Goal: Task Accomplishment & Management: Complete application form

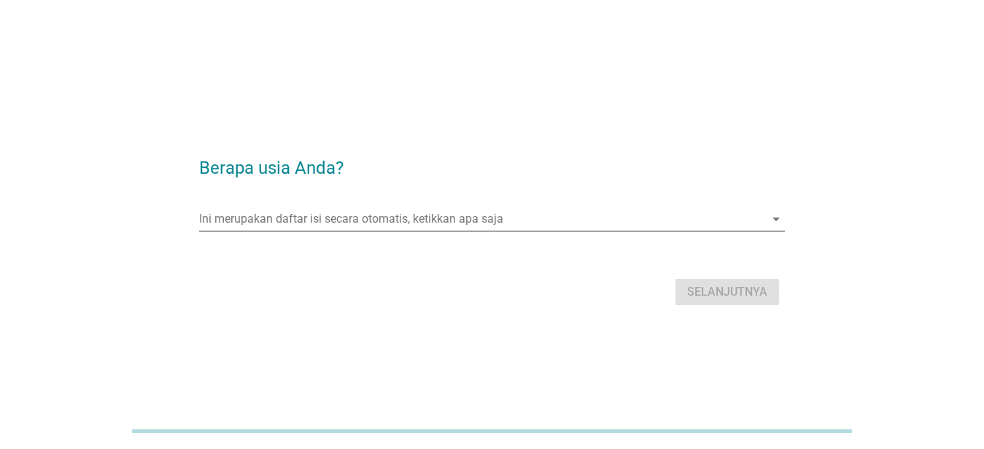
click at [365, 213] on input "Ini merupakan daftar isi secara otomatis, ketikkan apa saja" at bounding box center [481, 218] width 565 height 23
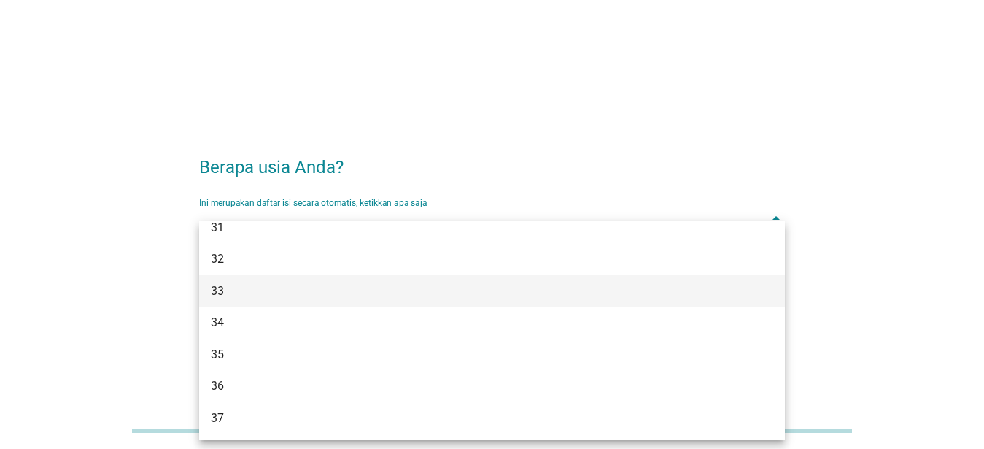
scroll to position [578, 0]
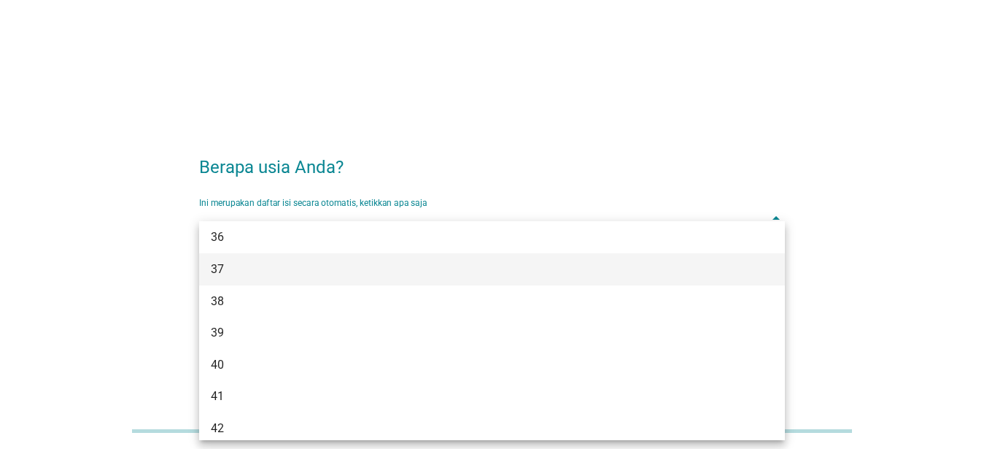
click at [207, 268] on div "37" at bounding box center [492, 269] width 586 height 32
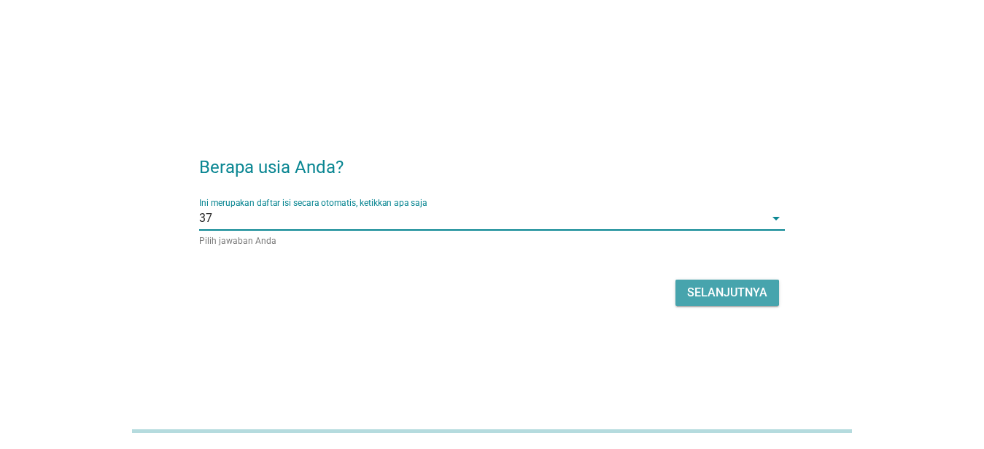
click at [707, 300] on div "Selanjutnya" at bounding box center [727, 293] width 80 height 18
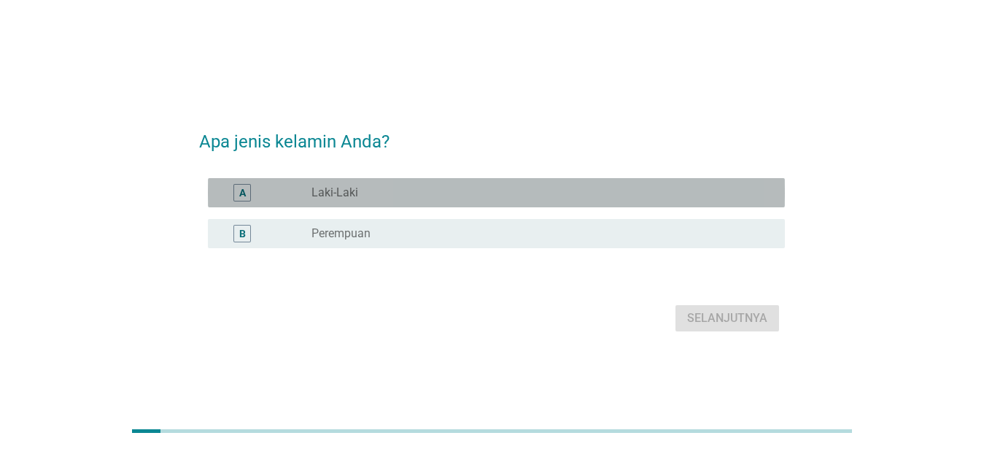
click at [327, 199] on label "Laki-Laki" at bounding box center [334, 192] width 47 height 15
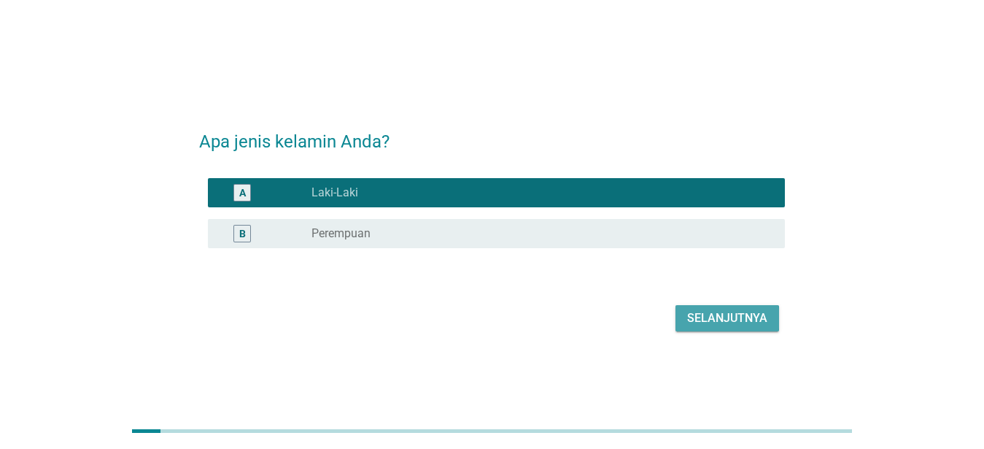
click at [743, 325] on div "Selanjutnya" at bounding box center [727, 318] width 80 height 18
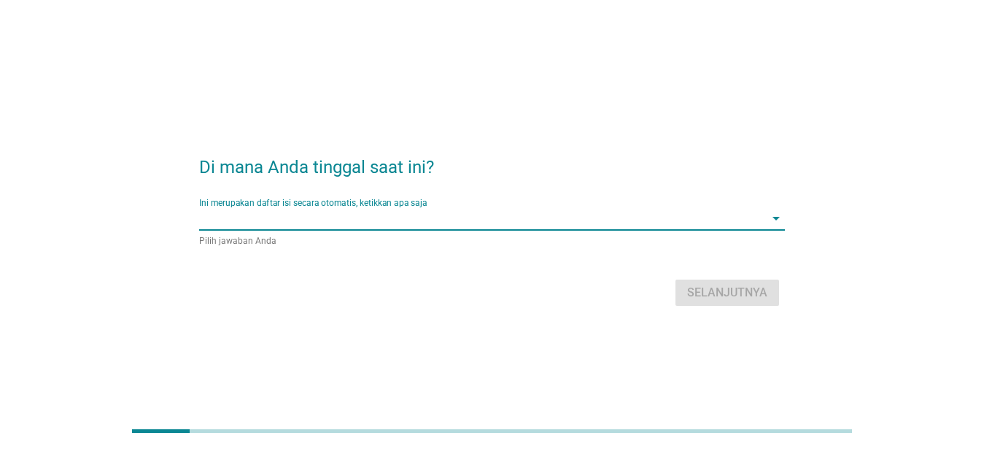
click at [358, 219] on input "Ini merupakan daftar isi secara otomatis, ketikkan apa saja" at bounding box center [481, 217] width 565 height 23
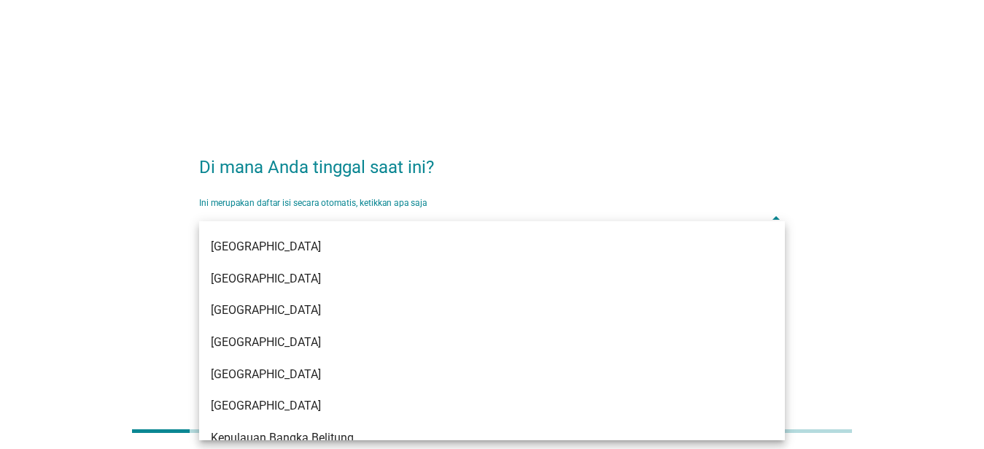
scroll to position [247, 0]
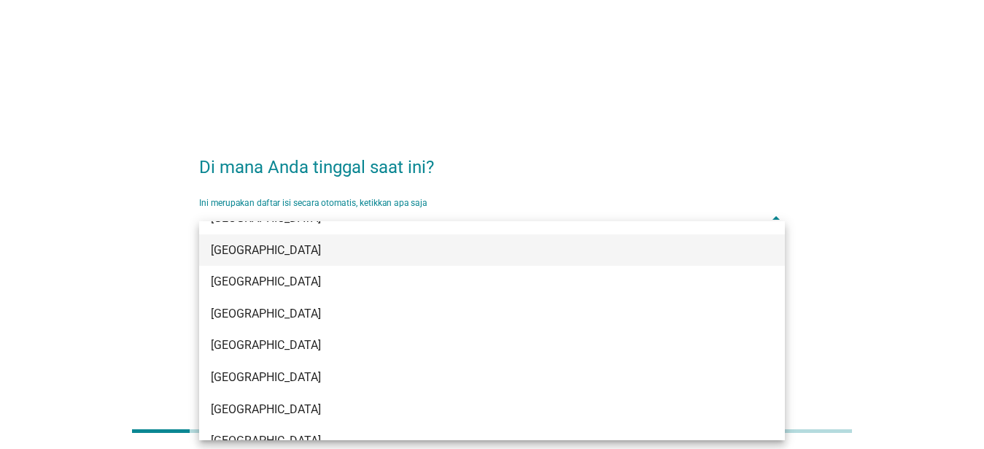
click at [266, 248] on div "[GEOGRAPHIC_DATA]" at bounding box center [469, 250] width 516 height 18
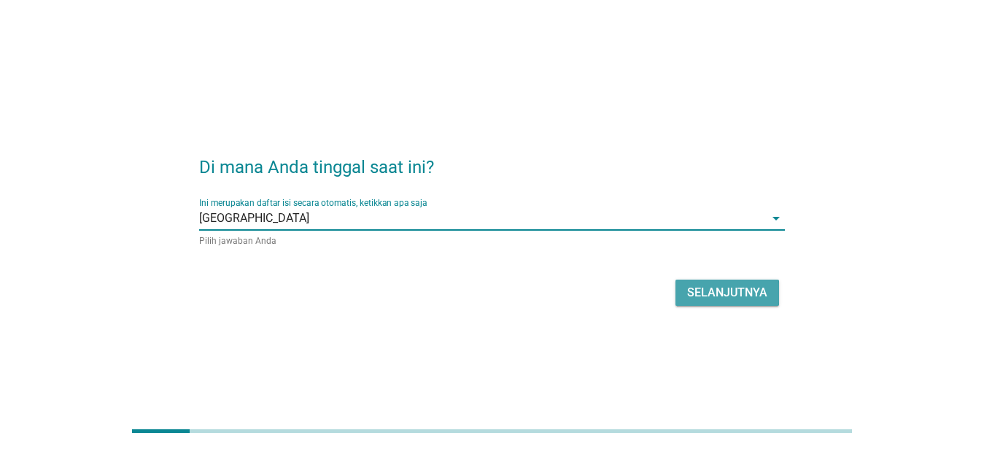
click at [700, 301] on button "Selanjutnya" at bounding box center [727, 292] width 104 height 26
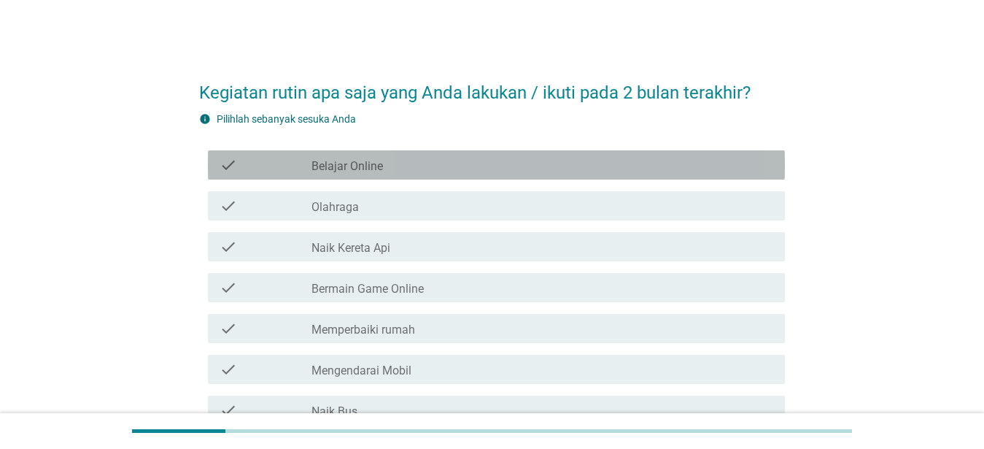
click at [227, 169] on icon "check" at bounding box center [229, 165] width 18 height 18
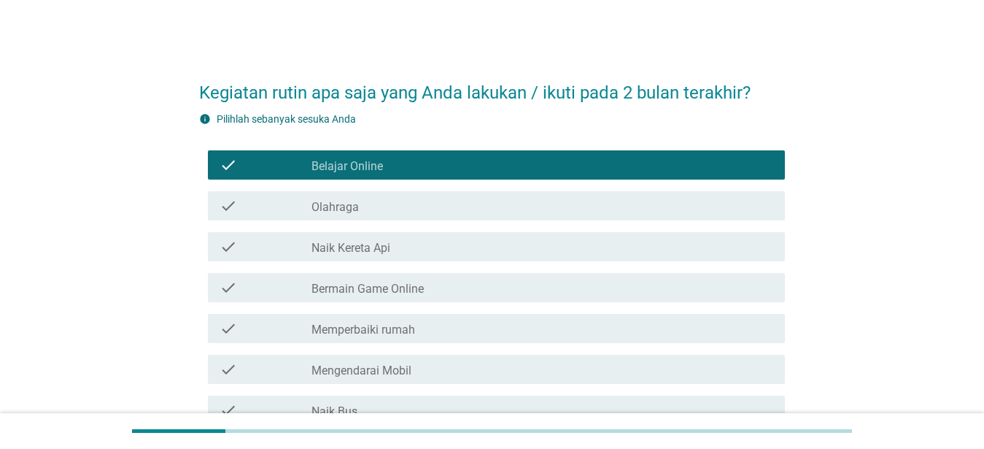
click at [229, 204] on icon "check" at bounding box center [229, 206] width 18 height 18
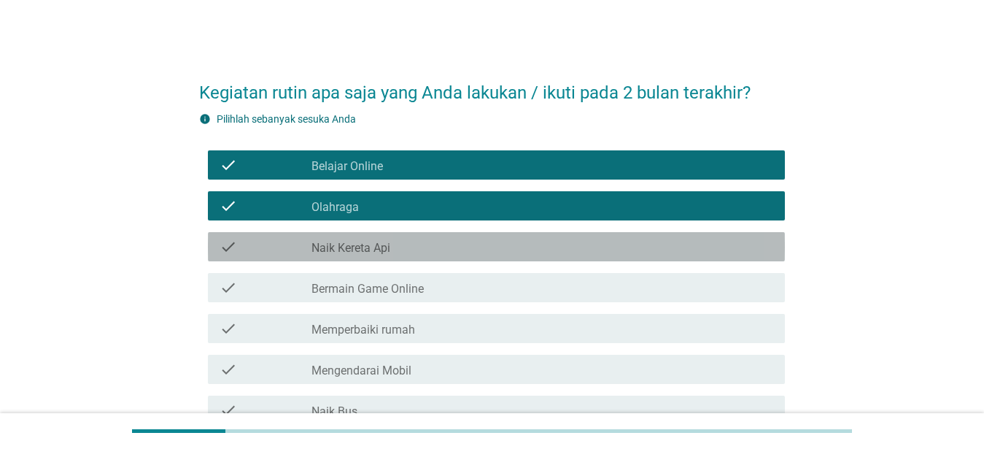
click at [224, 247] on icon "check" at bounding box center [229, 247] width 18 height 18
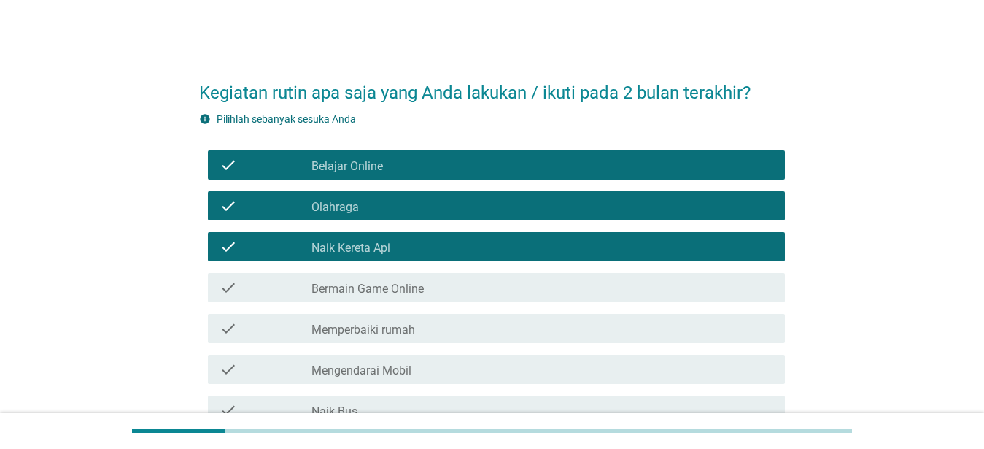
click at [229, 285] on icon "check" at bounding box center [229, 288] width 18 height 18
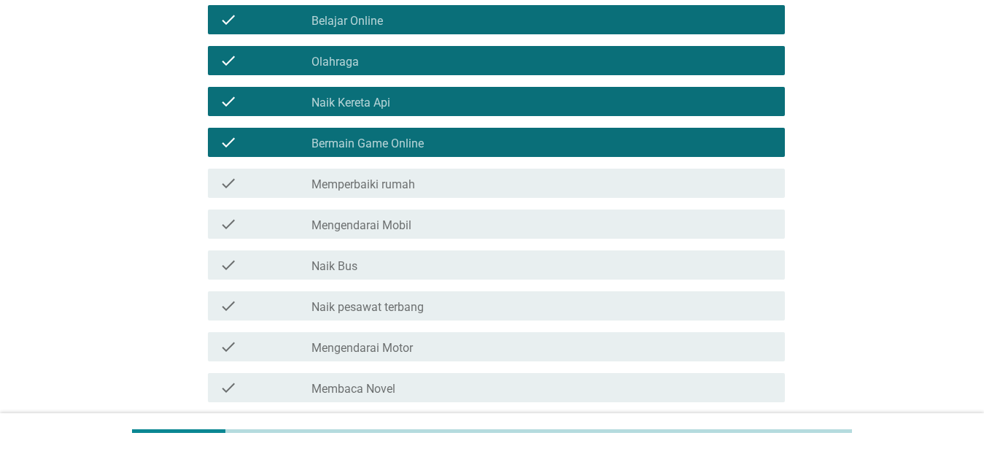
scroll to position [149, 0]
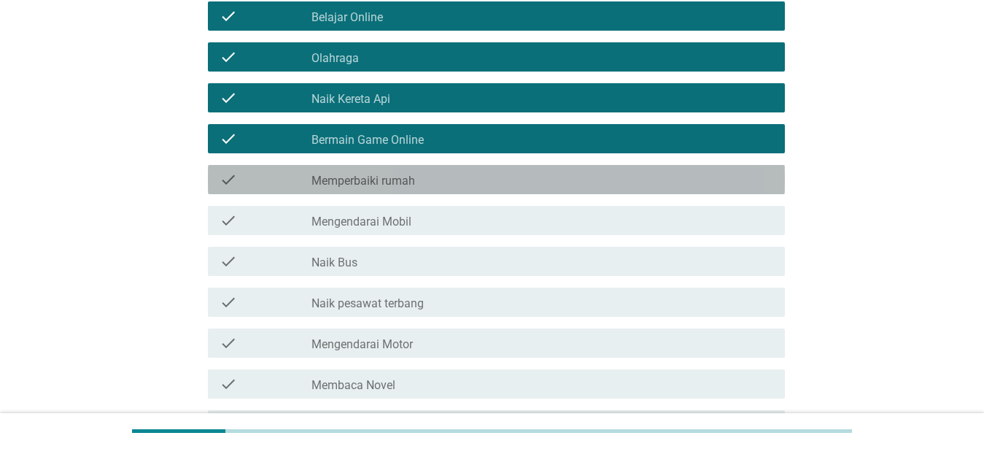
click at [223, 184] on icon "check" at bounding box center [229, 180] width 18 height 18
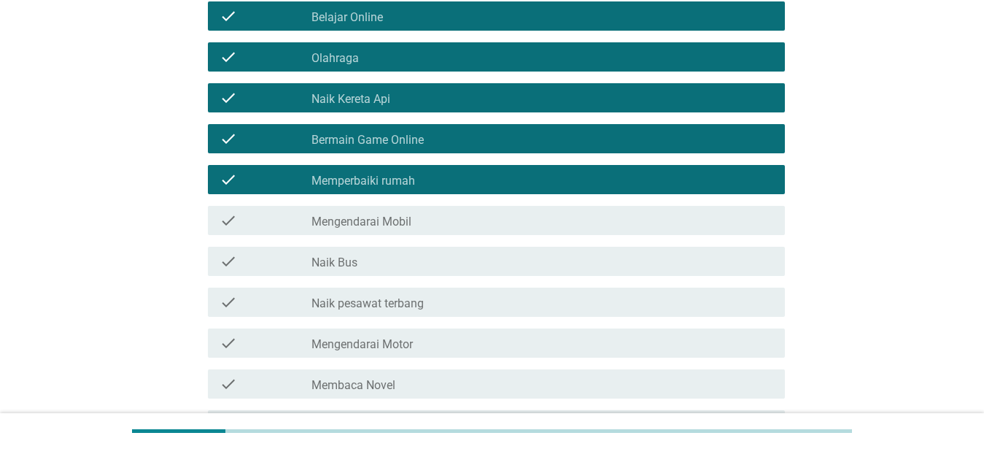
click at [229, 215] on icon "check" at bounding box center [229, 221] width 18 height 18
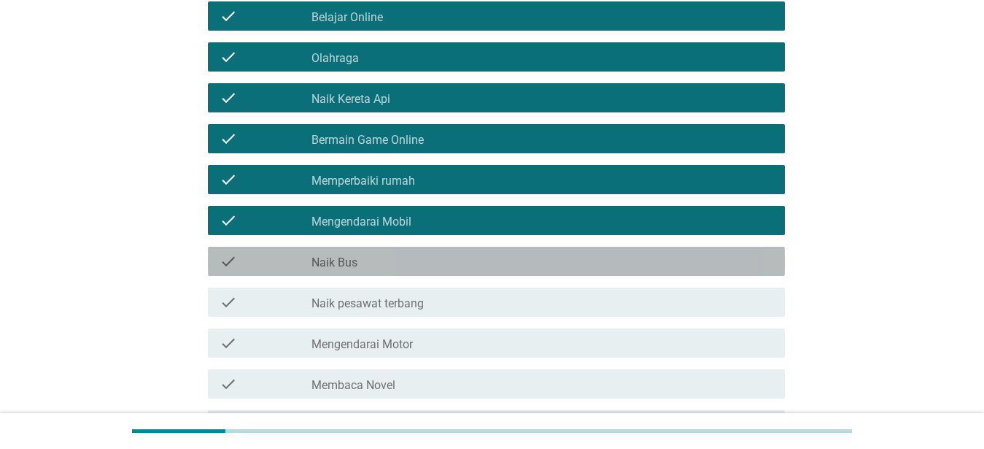
click at [220, 258] on icon "check" at bounding box center [229, 261] width 18 height 18
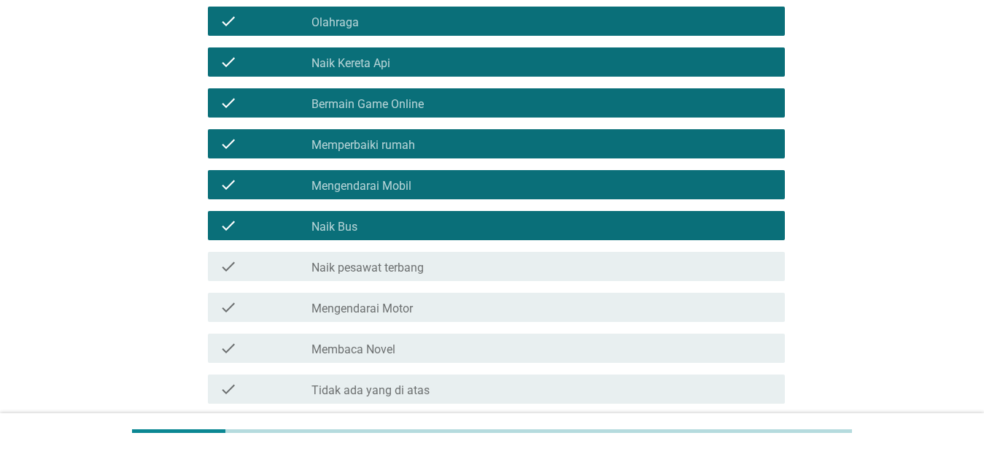
scroll to position [223, 0]
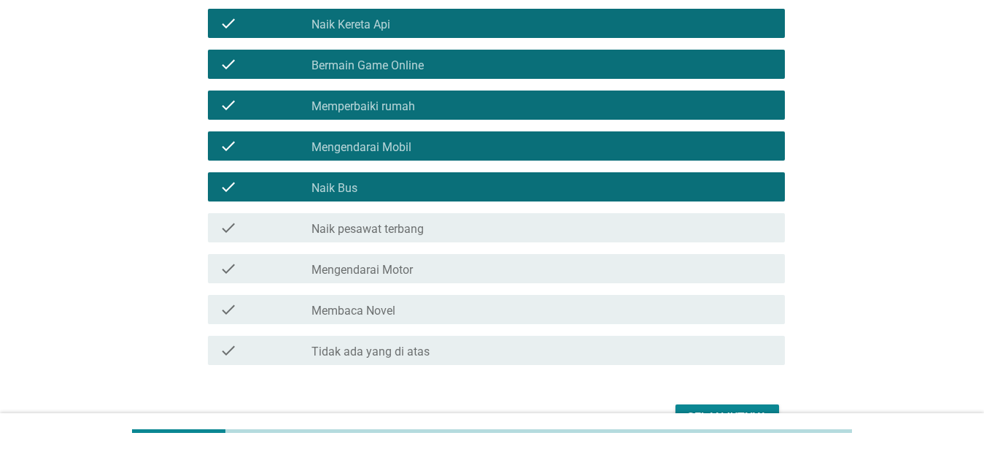
click at [228, 264] on icon "check" at bounding box center [229, 269] width 18 height 18
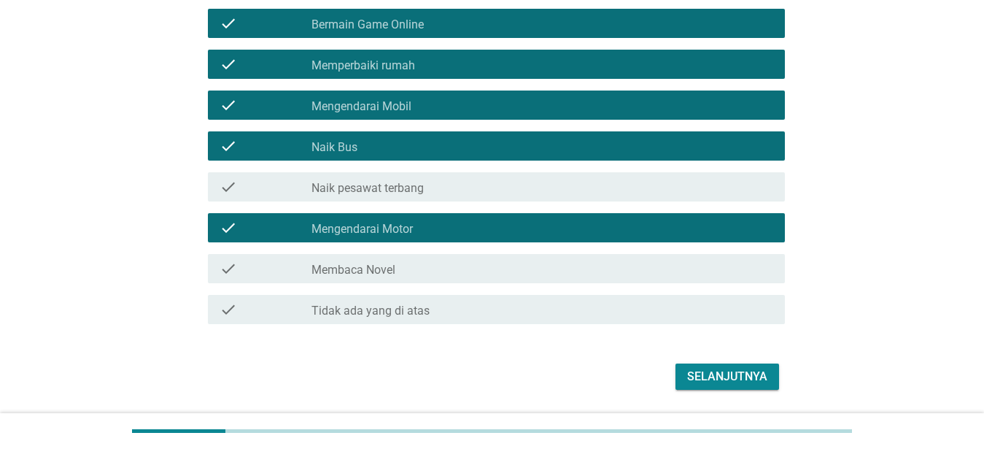
scroll to position [298, 0]
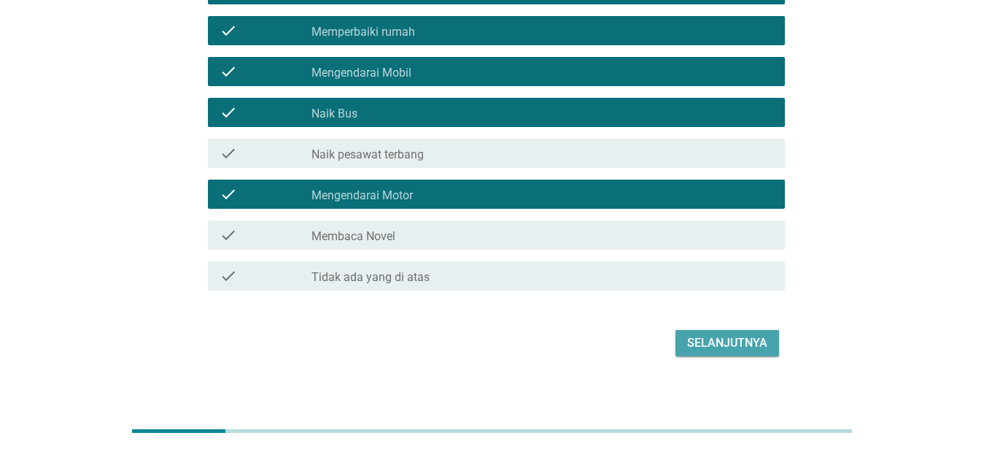
click at [742, 341] on div "Selanjutnya" at bounding box center [727, 343] width 80 height 18
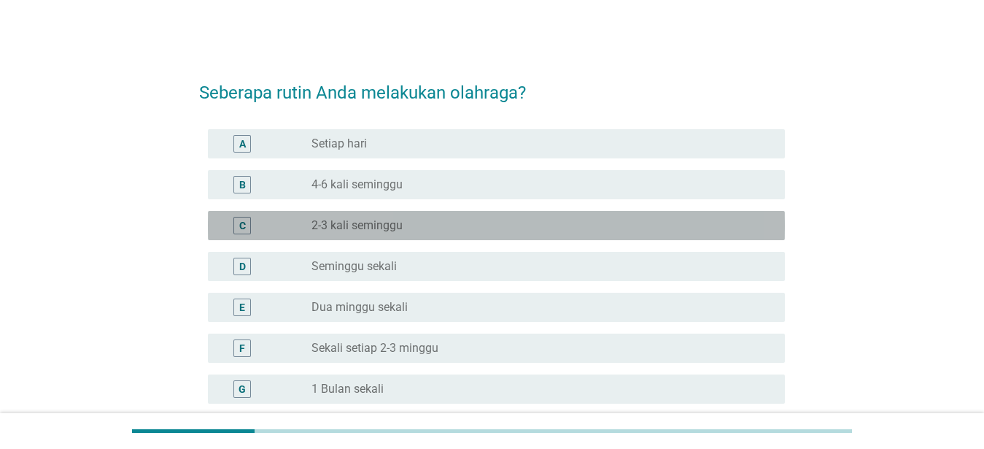
click at [244, 225] on div "C" at bounding box center [242, 224] width 7 height 15
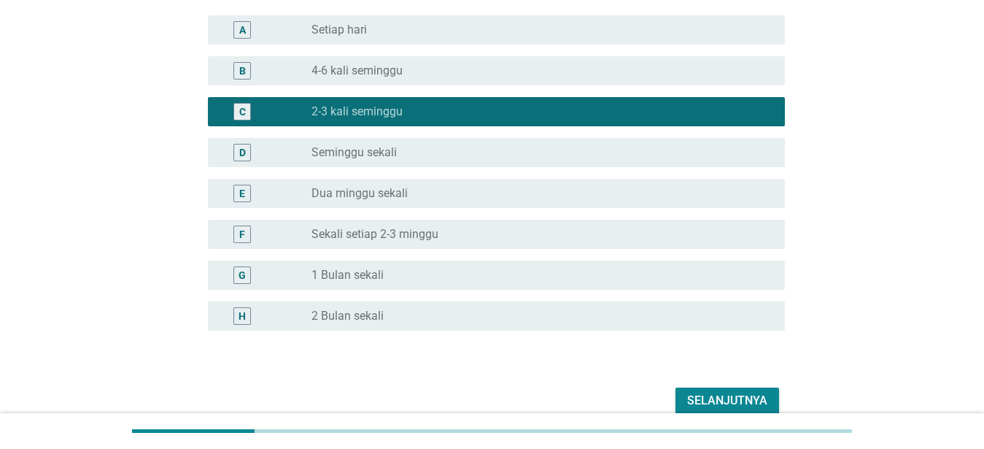
scroll to position [183, 0]
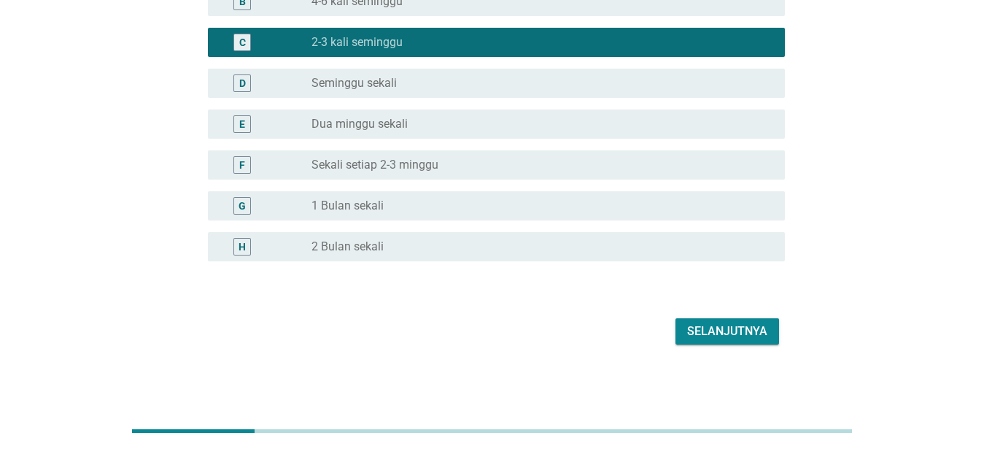
click at [737, 331] on div "Selanjutnya" at bounding box center [727, 331] width 80 height 18
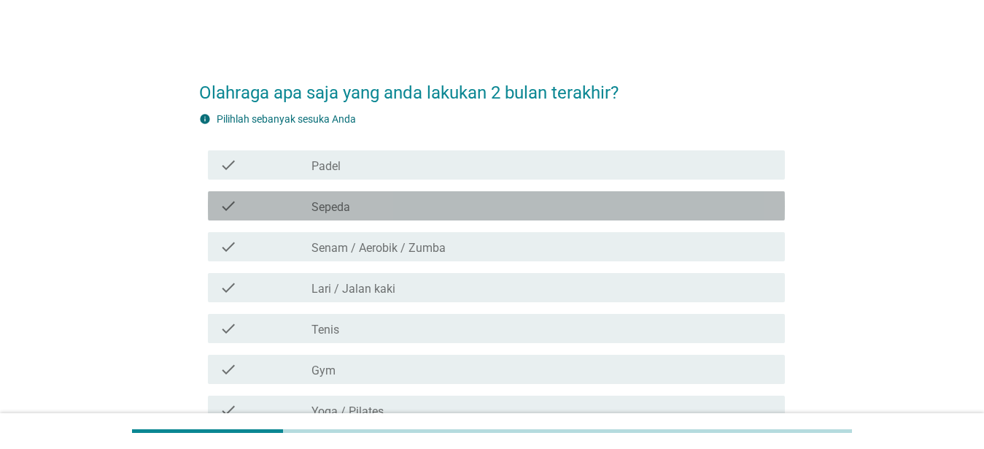
click at [221, 203] on icon "check" at bounding box center [229, 206] width 18 height 18
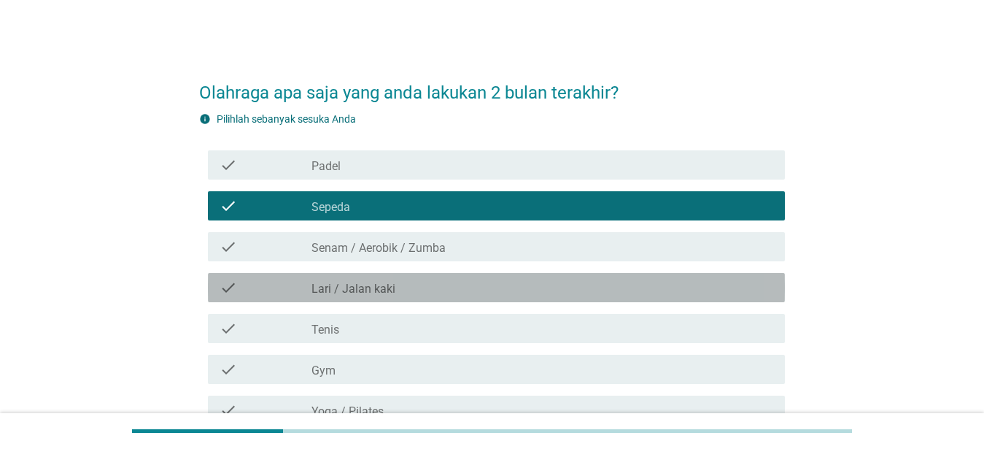
click at [230, 284] on icon "check" at bounding box center [229, 288] width 18 height 18
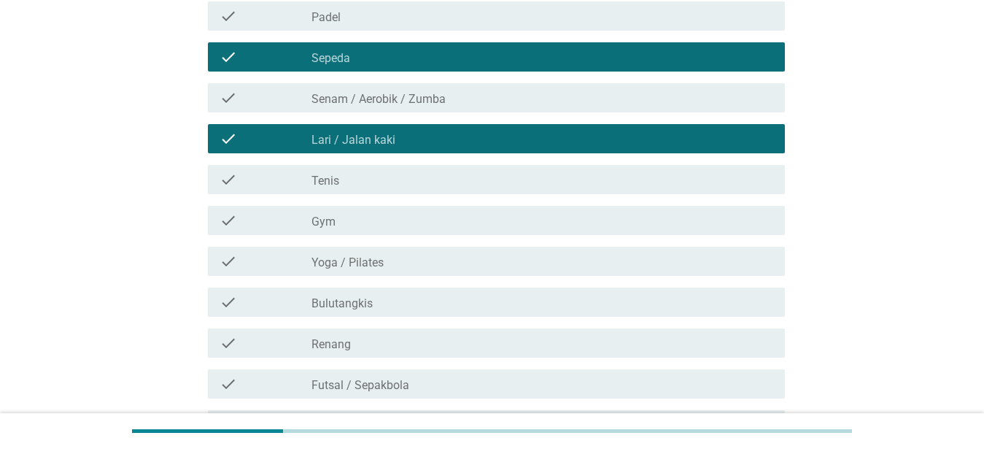
scroll to position [223, 0]
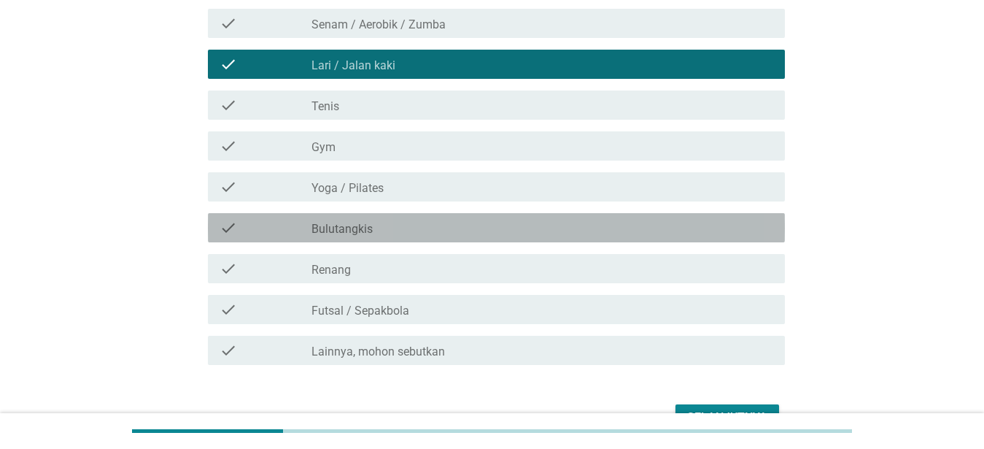
click at [225, 231] on icon "check" at bounding box center [229, 228] width 18 height 18
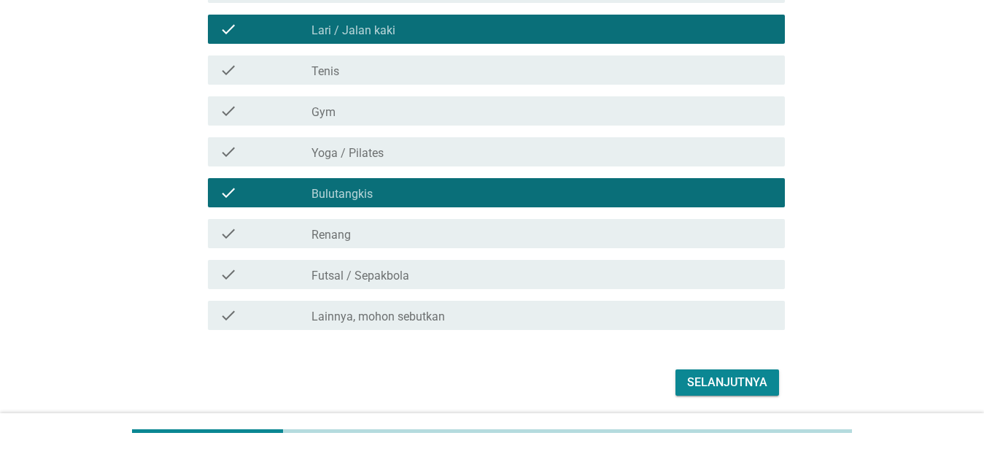
scroll to position [298, 0]
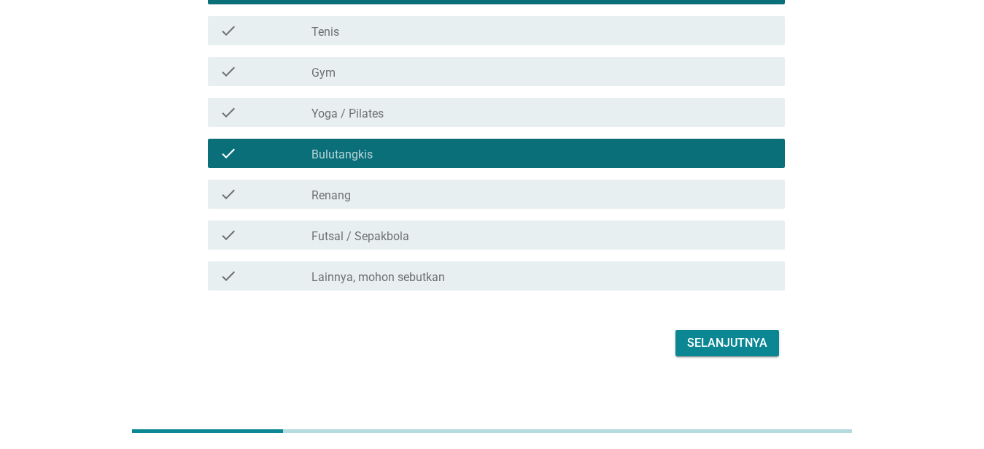
click at [225, 235] on icon "check" at bounding box center [229, 235] width 18 height 18
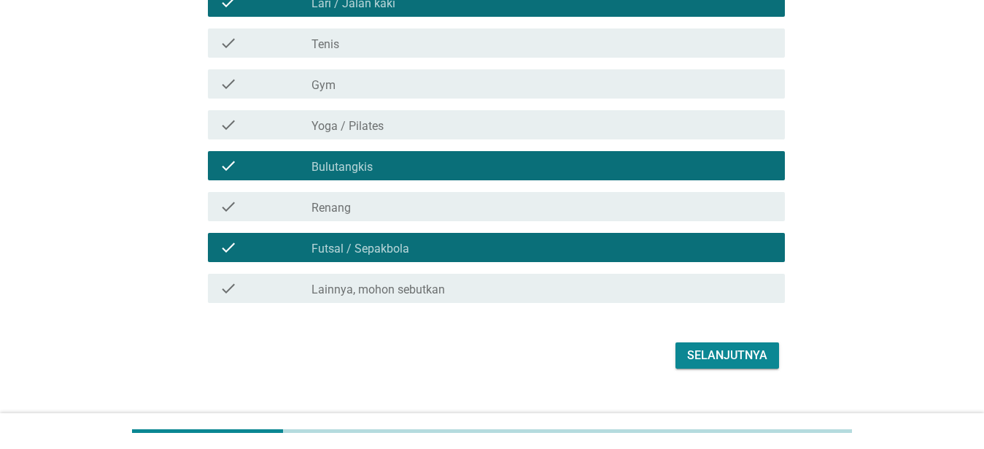
scroll to position [309, 0]
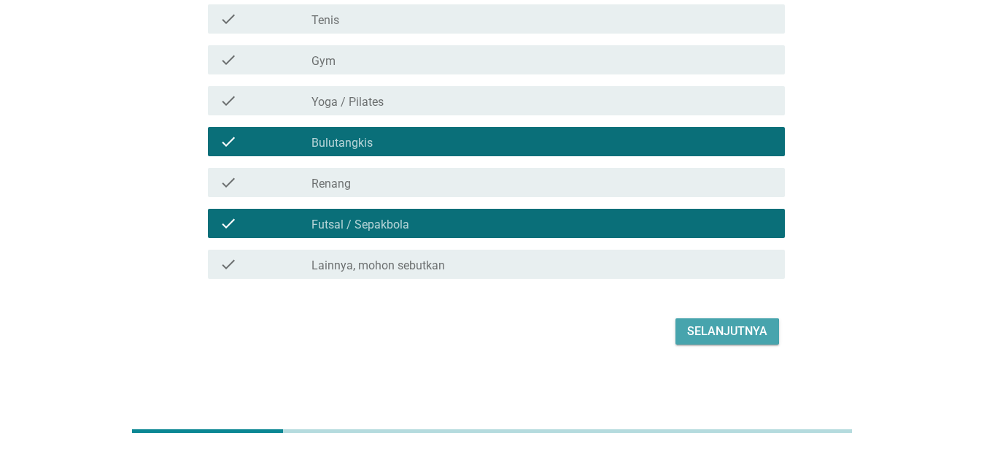
click at [697, 336] on div "Selanjutnya" at bounding box center [727, 331] width 80 height 18
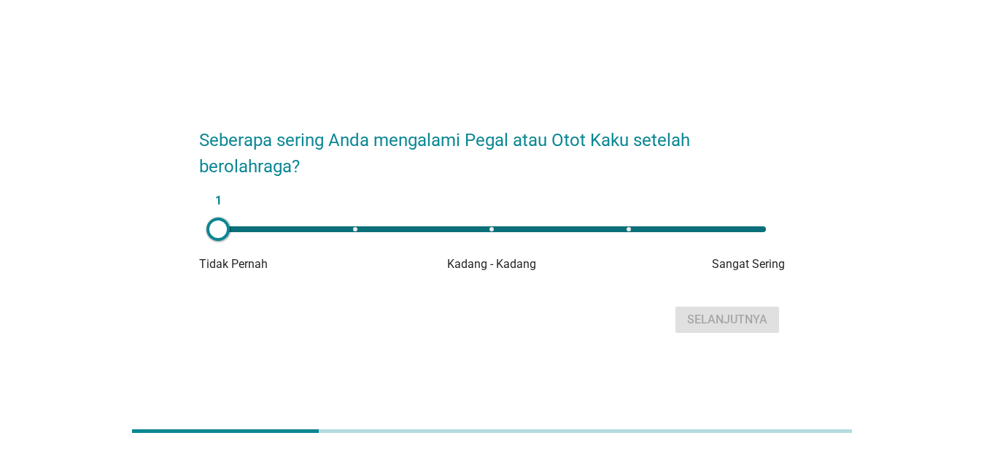
click at [489, 227] on div "1" at bounding box center [492, 229] width 548 height 6
type input "3"
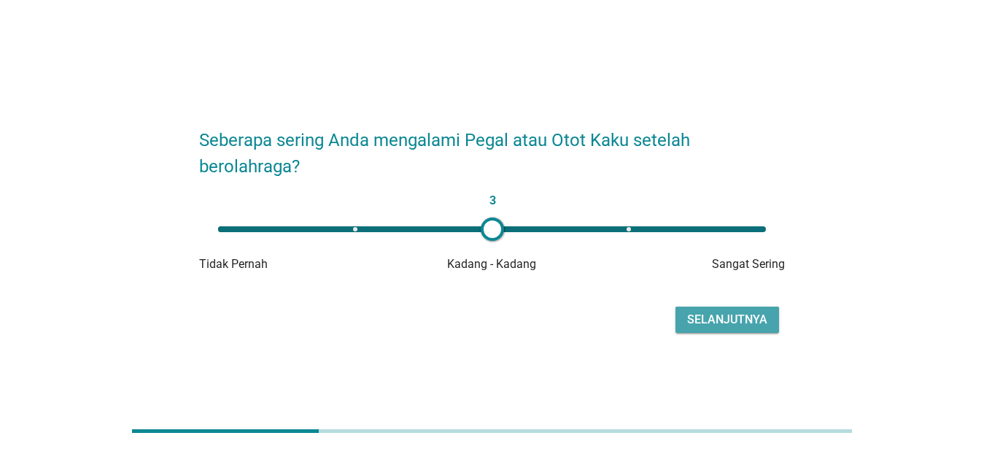
click at [761, 314] on div "Selanjutnya" at bounding box center [727, 320] width 80 height 18
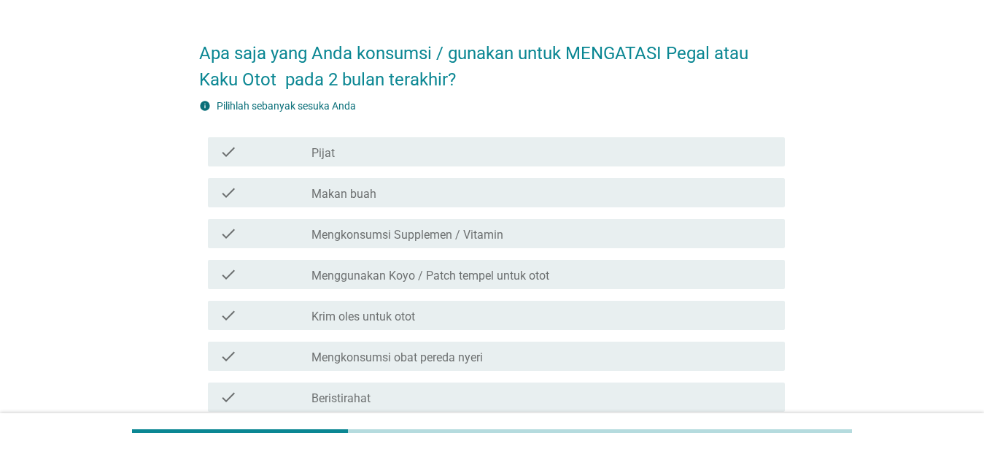
scroll to position [74, 0]
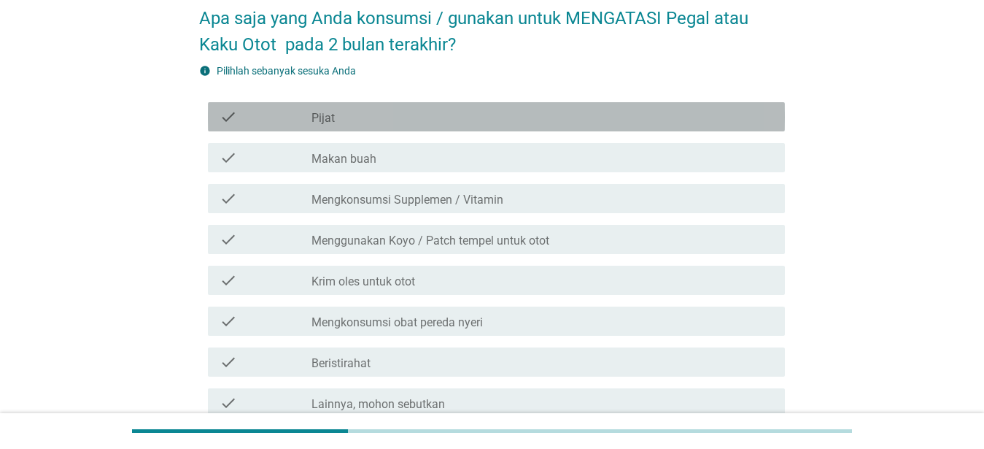
click at [220, 114] on icon "check" at bounding box center [229, 117] width 18 height 18
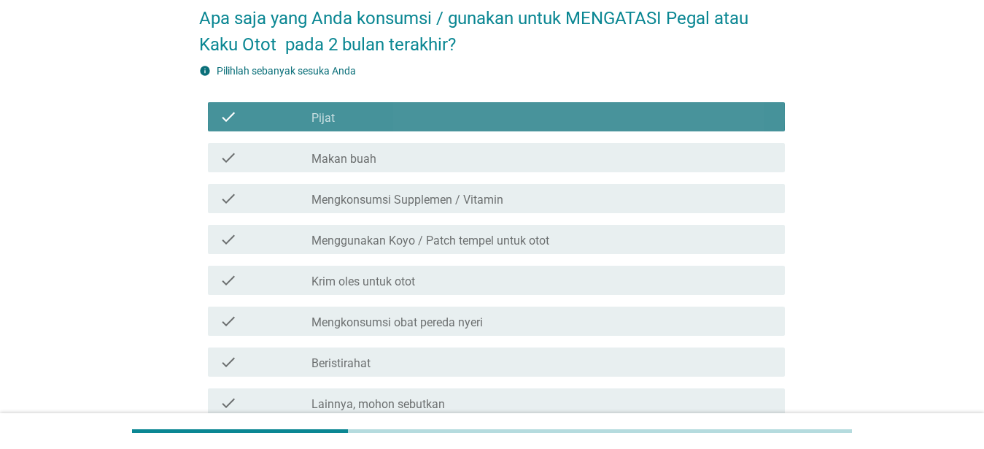
click at [221, 114] on icon "check" at bounding box center [229, 117] width 18 height 18
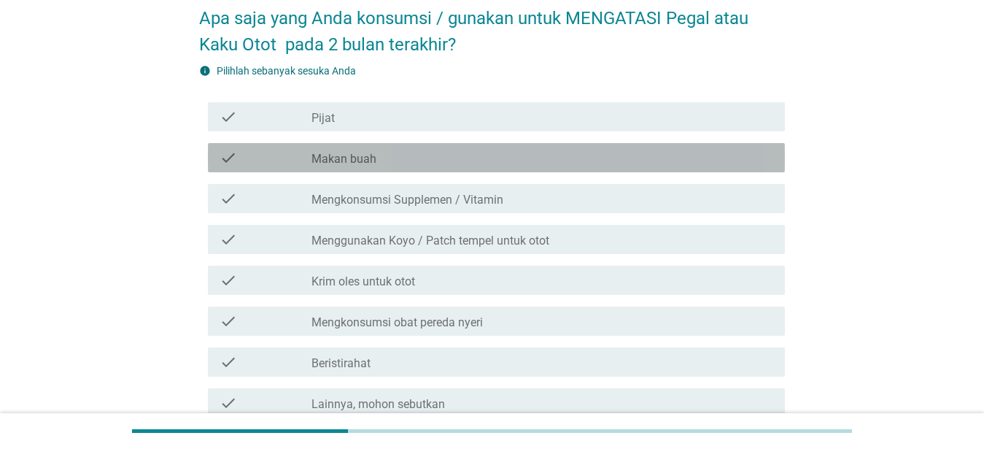
click at [228, 155] on icon "check" at bounding box center [229, 158] width 18 height 18
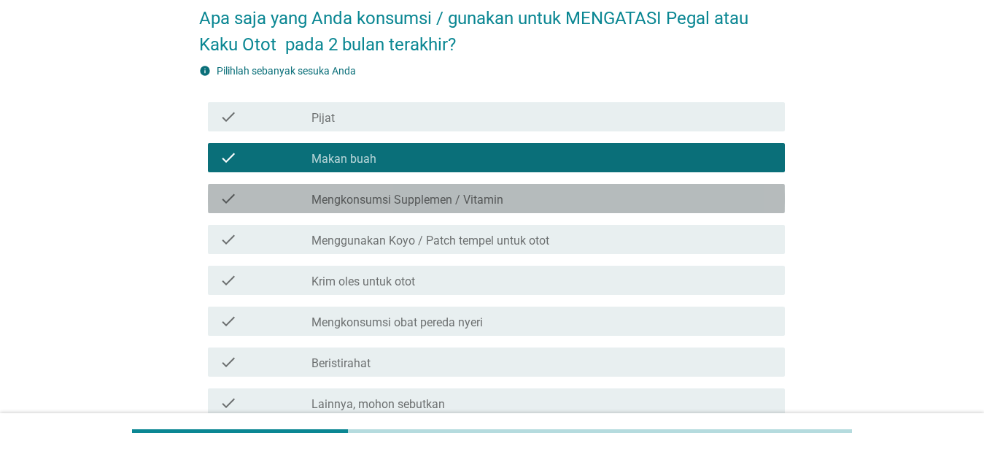
click at [223, 197] on icon "check" at bounding box center [229, 199] width 18 height 18
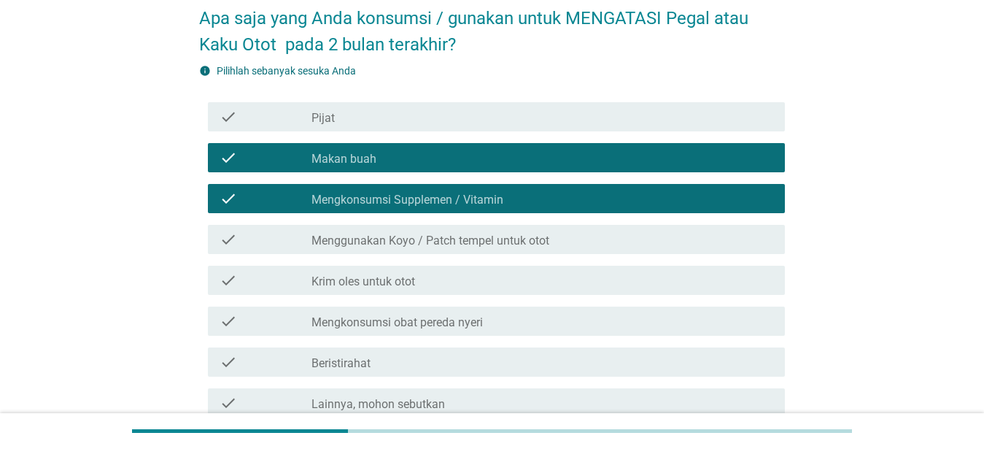
click at [227, 242] on icon "check" at bounding box center [229, 239] width 18 height 18
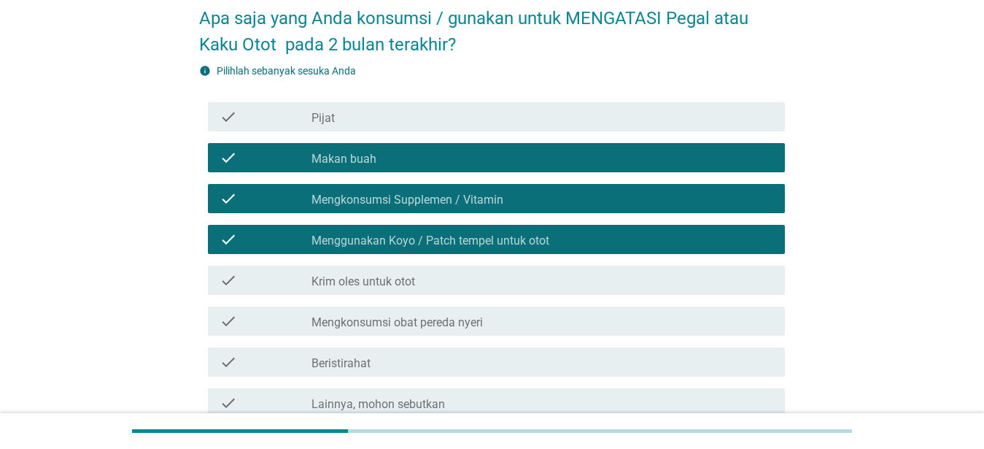
click at [228, 277] on icon "check" at bounding box center [229, 280] width 18 height 18
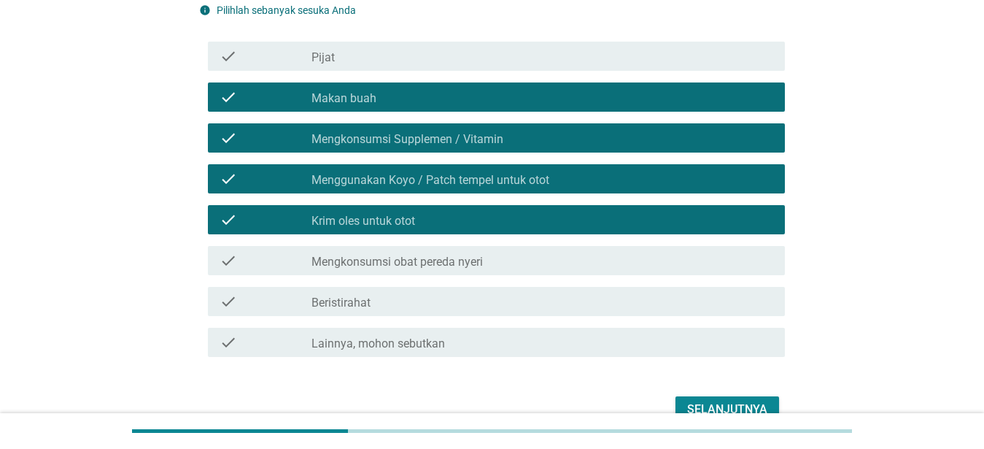
scroll to position [213, 0]
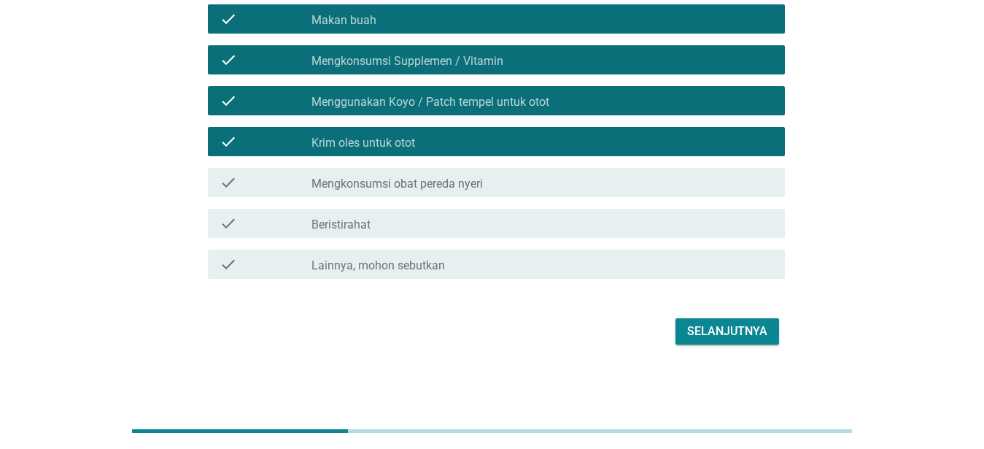
click at [233, 226] on icon "check" at bounding box center [229, 223] width 18 height 18
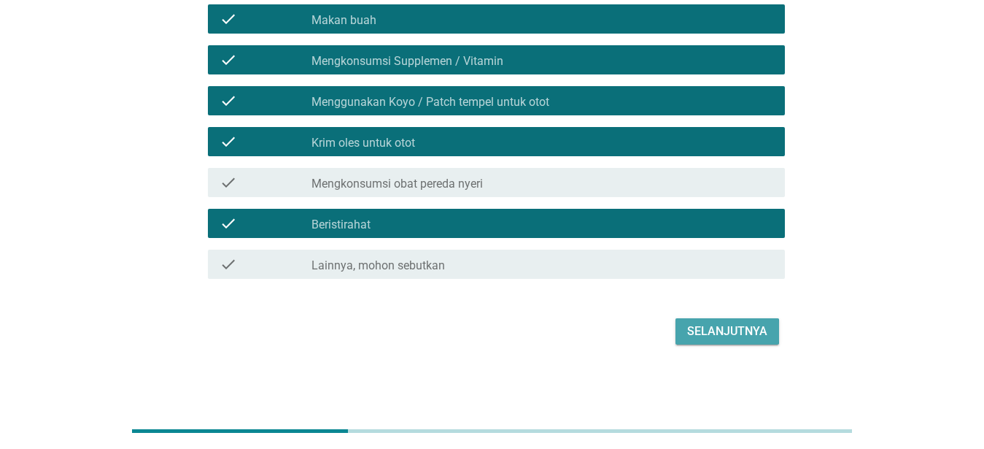
click at [707, 325] on div "Selanjutnya" at bounding box center [727, 331] width 80 height 18
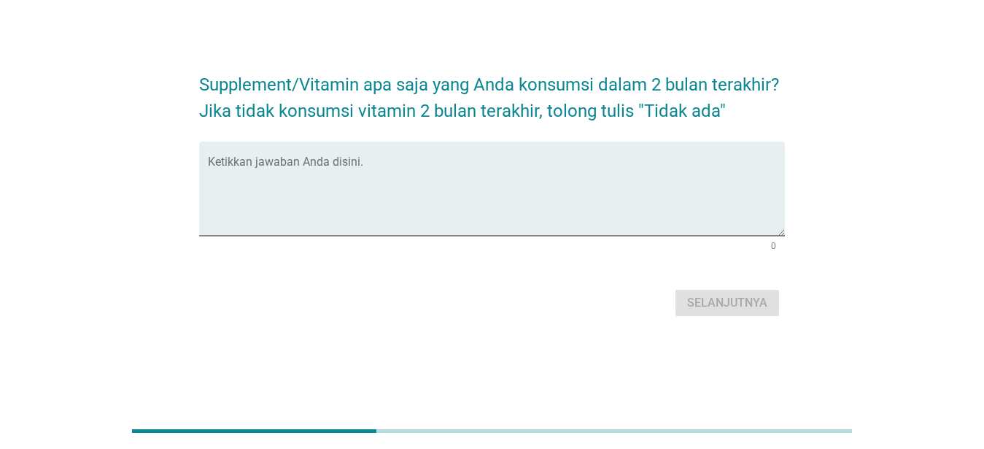
scroll to position [0, 0]
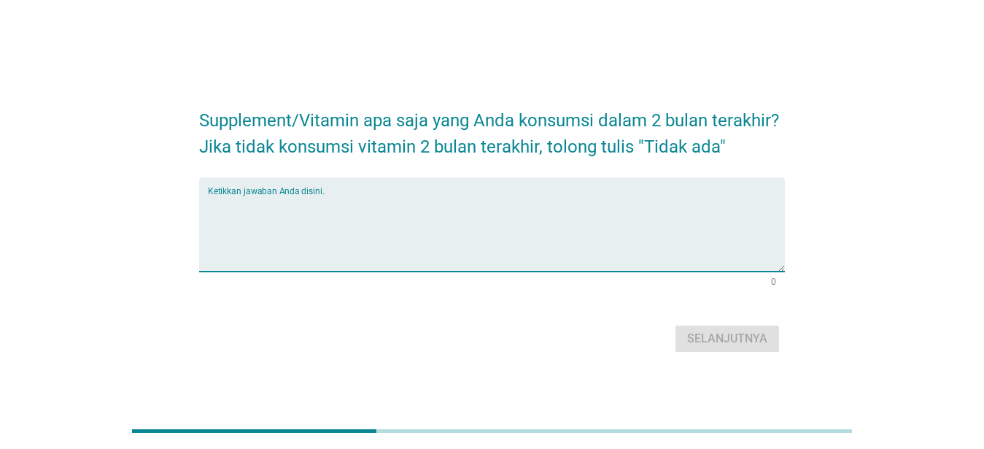
click at [338, 195] on textarea "Ketikkan jawaban Anda disini." at bounding box center [496, 233] width 577 height 77
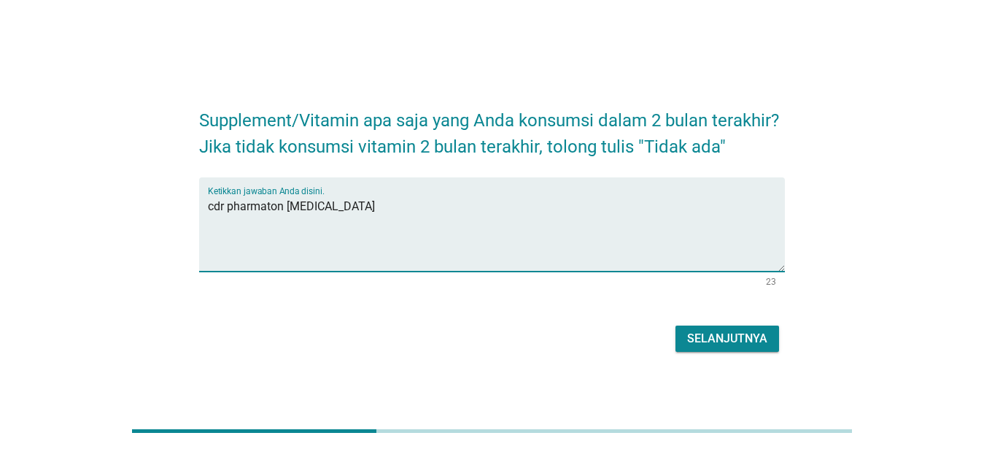
drag, startPoint x: 363, startPoint y: 201, endPoint x: 185, endPoint y: 206, distance: 178.0
click at [208, 205] on textarea "cdr pharmaton [MEDICAL_DATA]" at bounding box center [496, 233] width 577 height 77
type textarea "tidak ada"
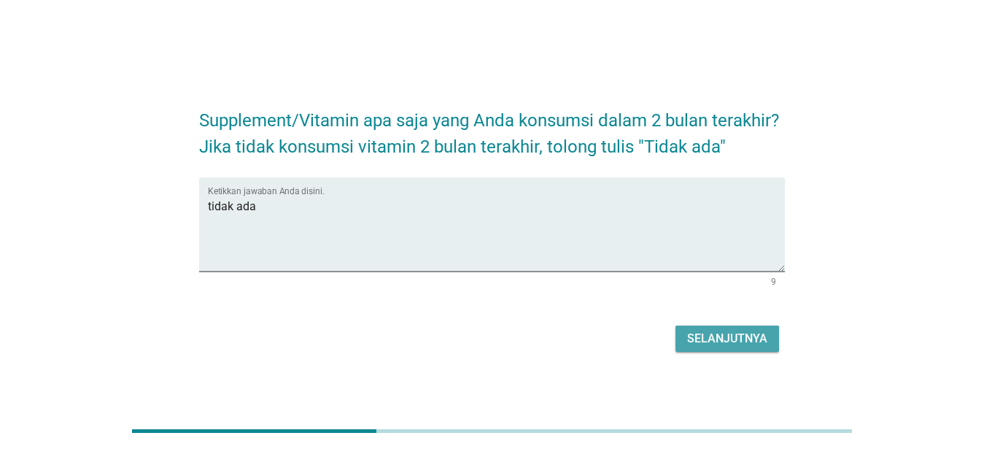
click at [734, 335] on div "Selanjutnya" at bounding box center [727, 339] width 80 height 18
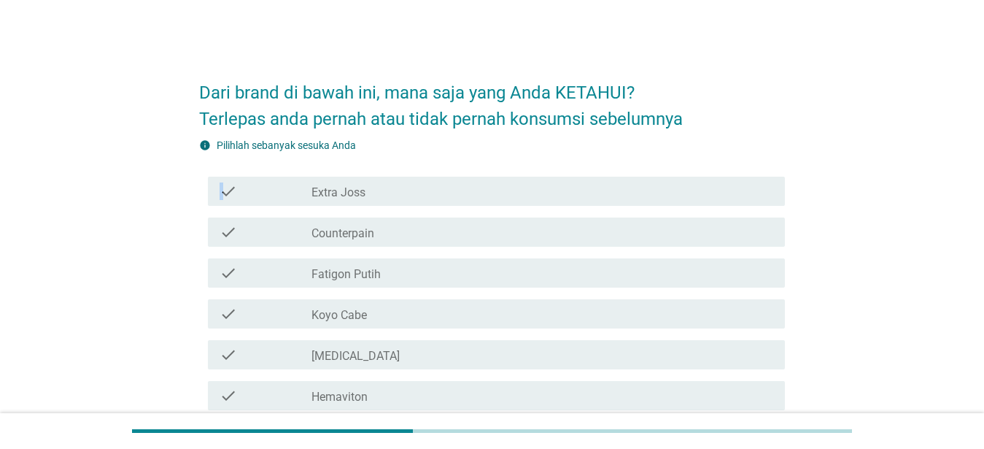
drag, startPoint x: 222, startPoint y: 190, endPoint x: 218, endPoint y: 217, distance: 27.2
click at [220, 191] on icon "check" at bounding box center [229, 191] width 18 height 18
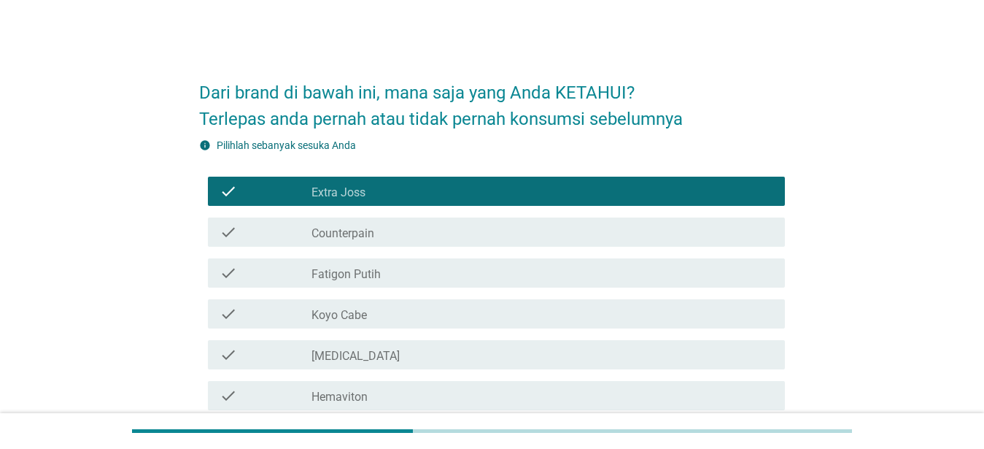
click at [223, 234] on icon "check" at bounding box center [229, 232] width 18 height 18
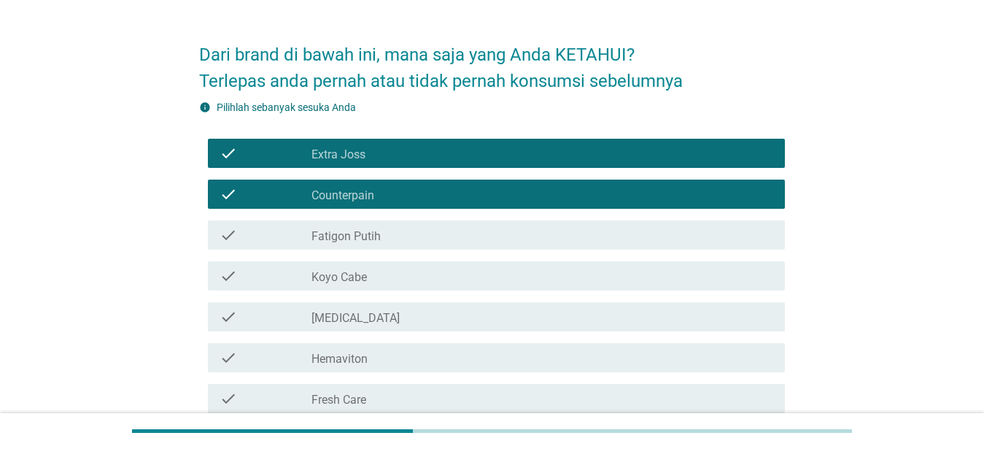
scroll to position [74, 0]
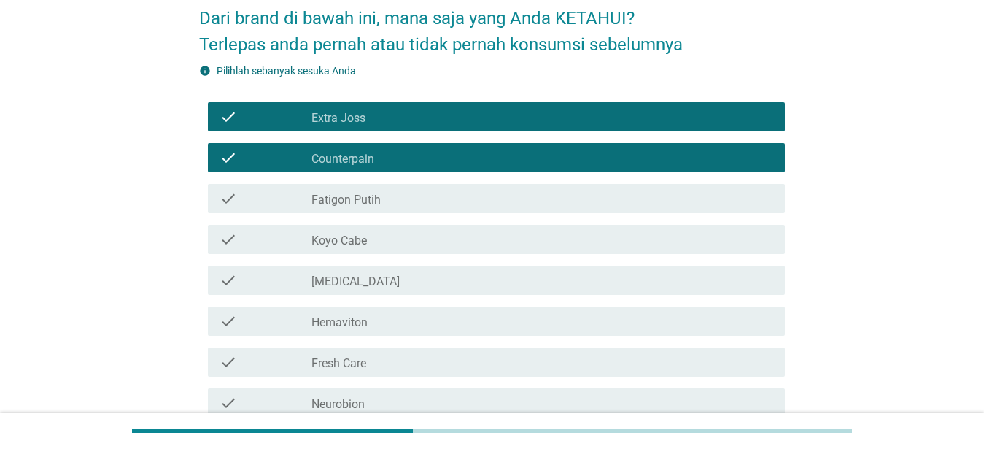
click at [234, 193] on icon "check" at bounding box center [229, 199] width 18 height 18
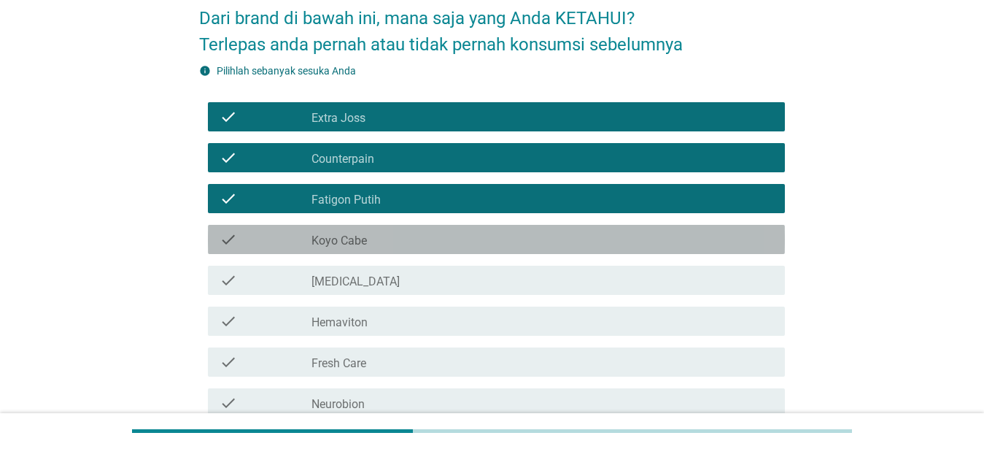
drag, startPoint x: 220, startPoint y: 236, endPoint x: 225, endPoint y: 254, distance: 18.2
click at [220, 236] on icon "check" at bounding box center [229, 239] width 18 height 18
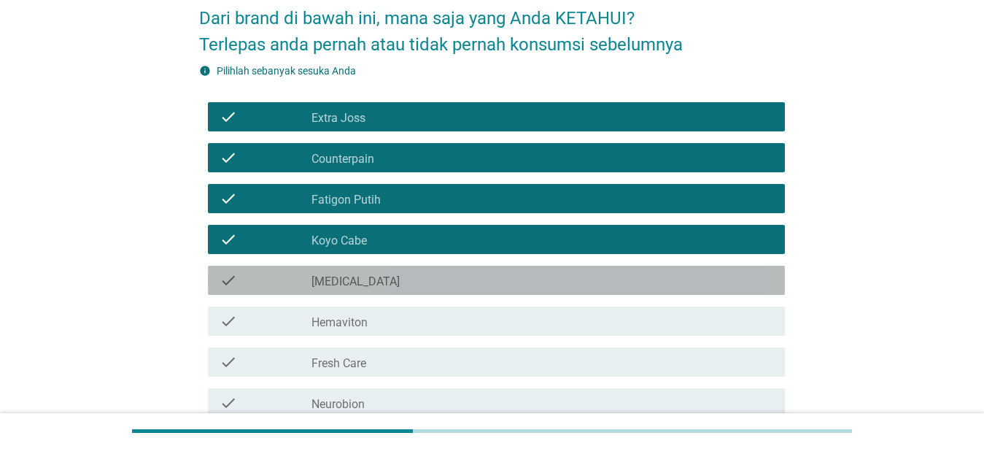
click at [222, 278] on icon "check" at bounding box center [229, 280] width 18 height 18
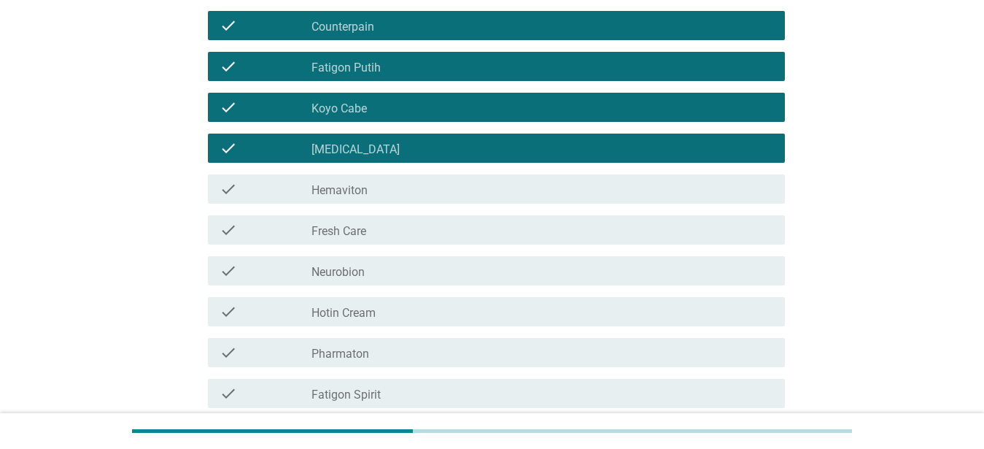
scroll to position [223, 0]
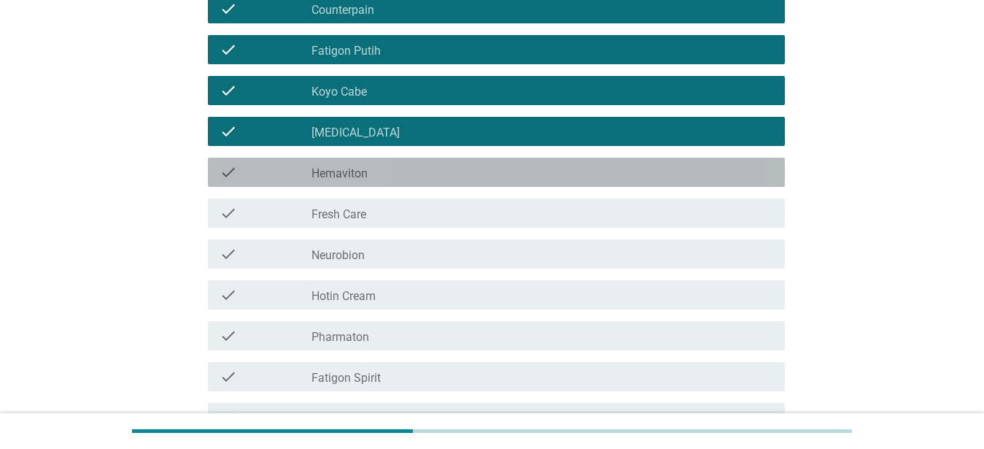
click at [221, 174] on icon "check" at bounding box center [229, 172] width 18 height 18
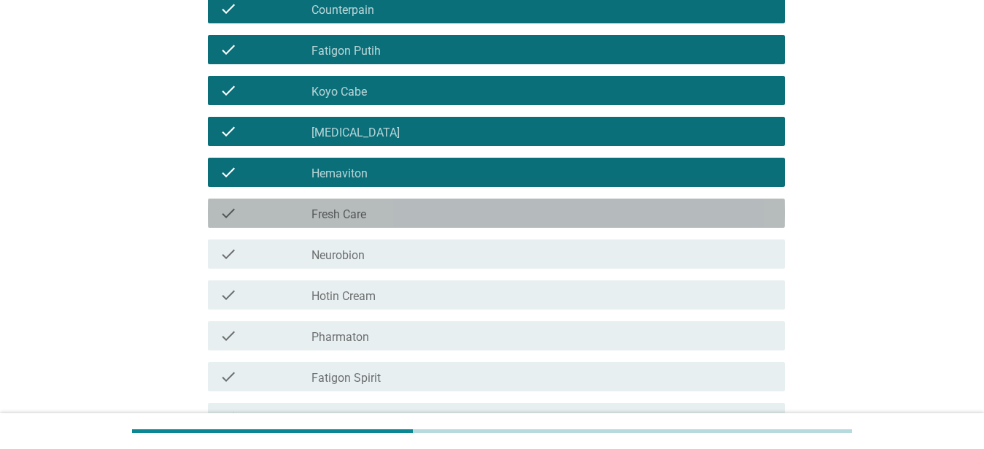
click at [224, 213] on icon "check" at bounding box center [229, 213] width 18 height 18
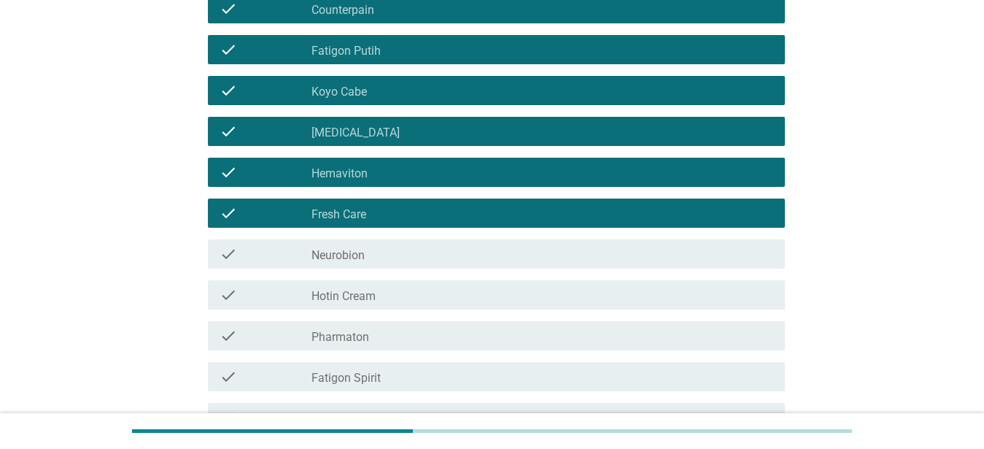
click at [222, 256] on icon "check" at bounding box center [229, 254] width 18 height 18
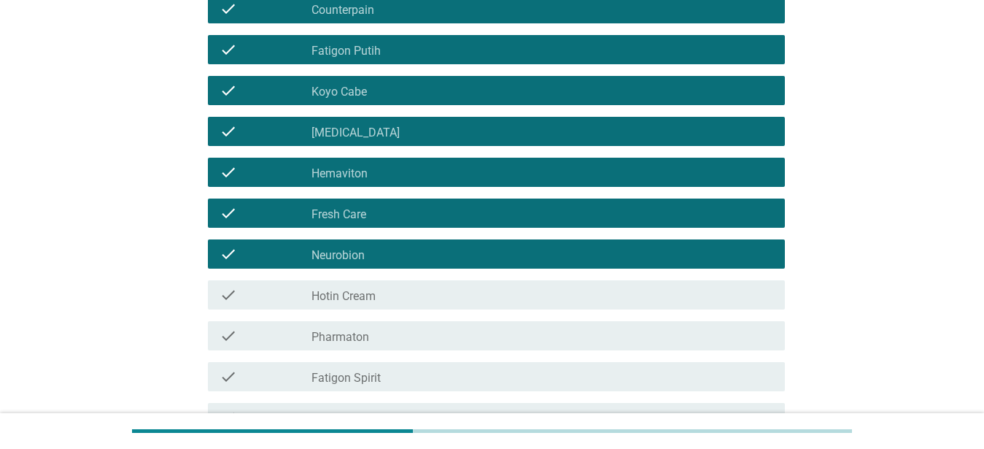
click at [222, 291] on icon "check" at bounding box center [229, 295] width 18 height 18
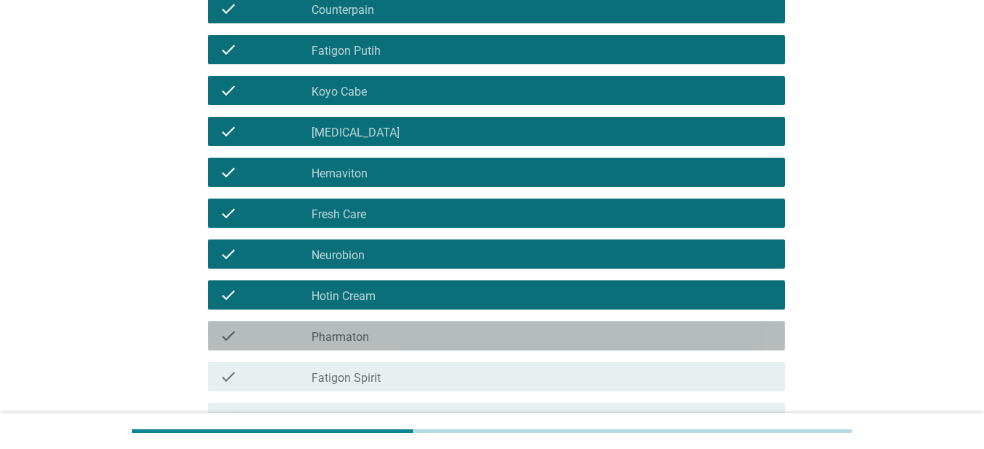
click at [231, 333] on icon "check" at bounding box center [229, 336] width 18 height 18
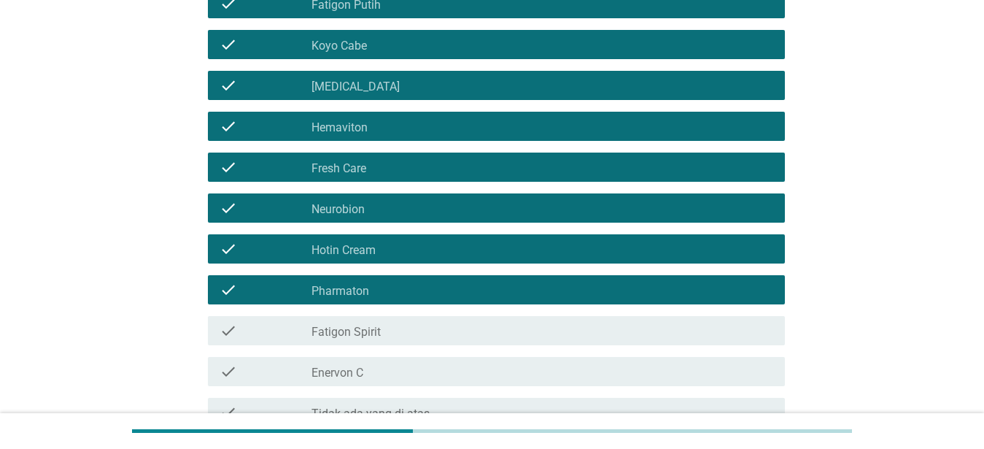
scroll to position [298, 0]
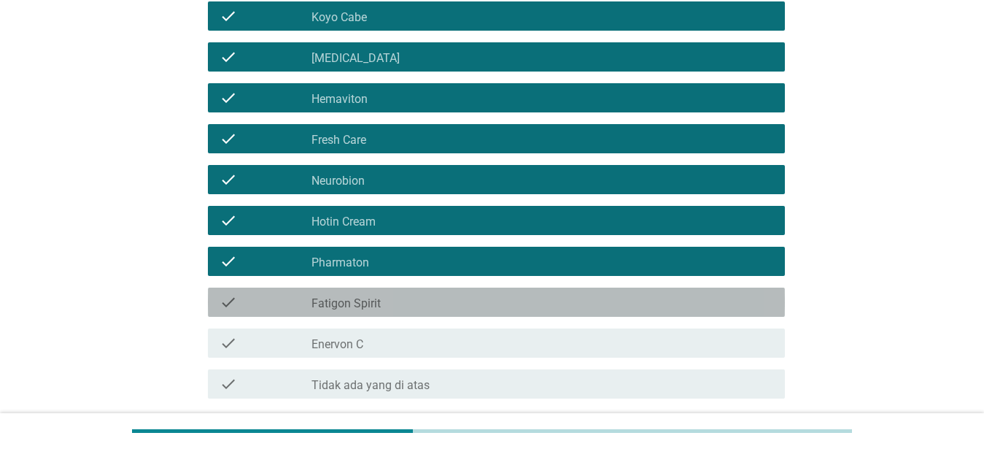
click at [225, 301] on icon "check" at bounding box center [229, 302] width 18 height 18
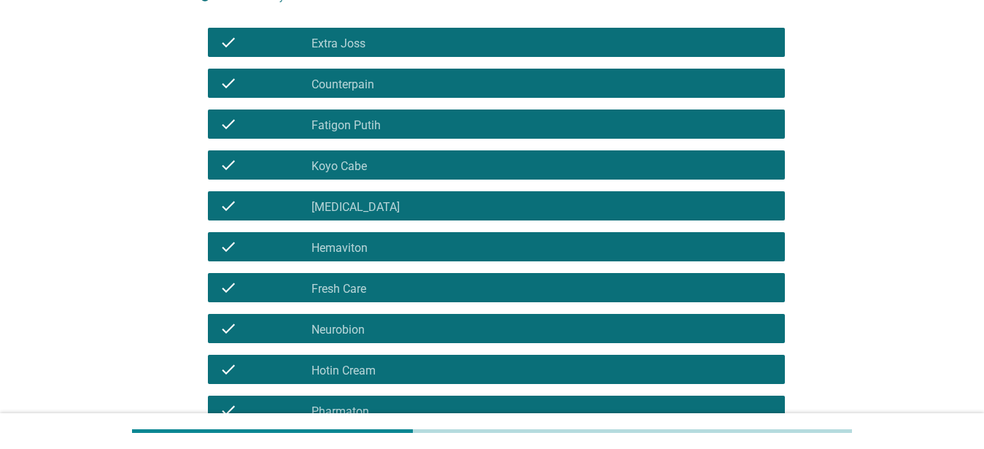
scroll to position [74, 0]
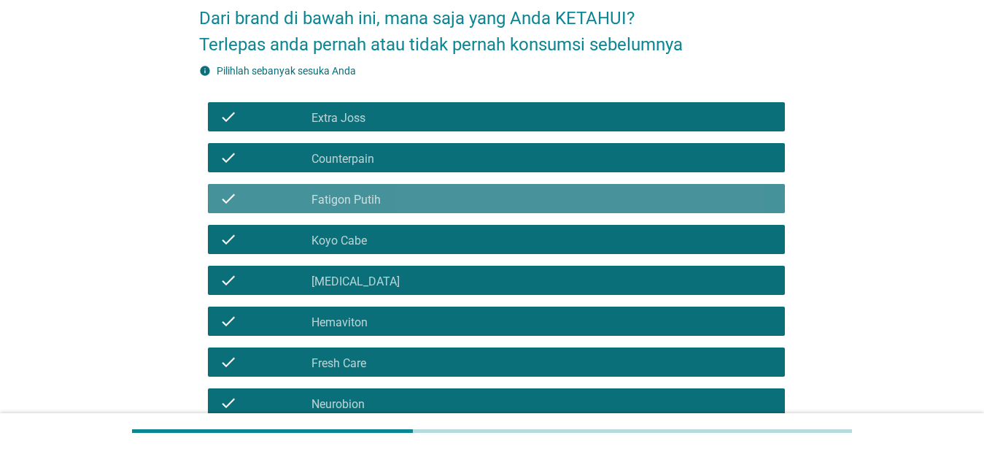
click at [222, 198] on icon "check" at bounding box center [229, 199] width 18 height 18
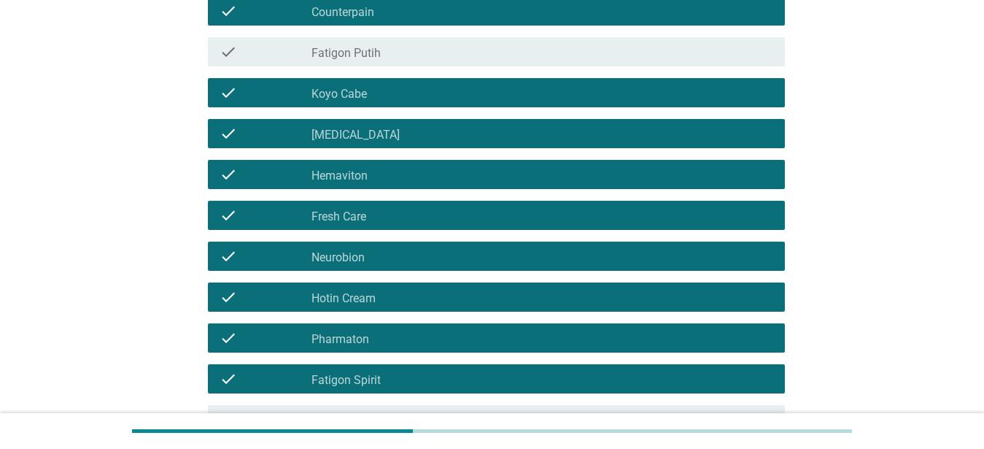
scroll to position [372, 0]
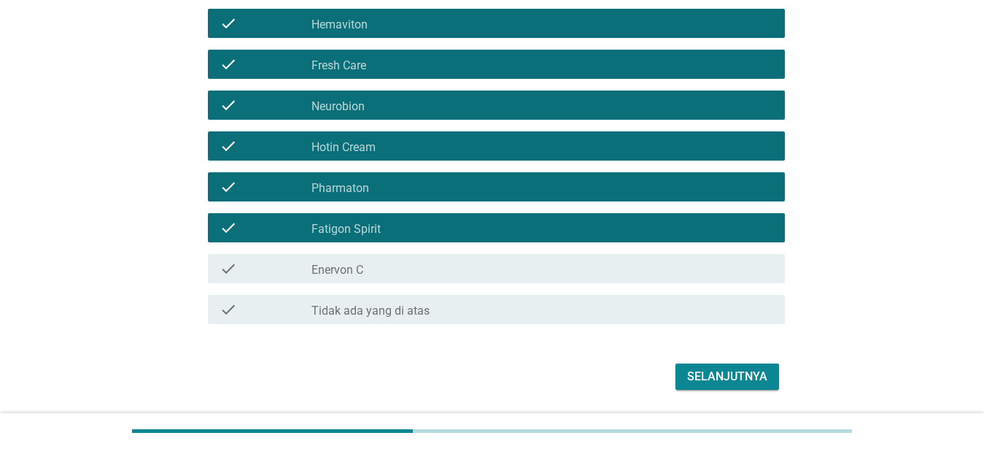
click at [225, 271] on icon "check" at bounding box center [229, 269] width 18 height 18
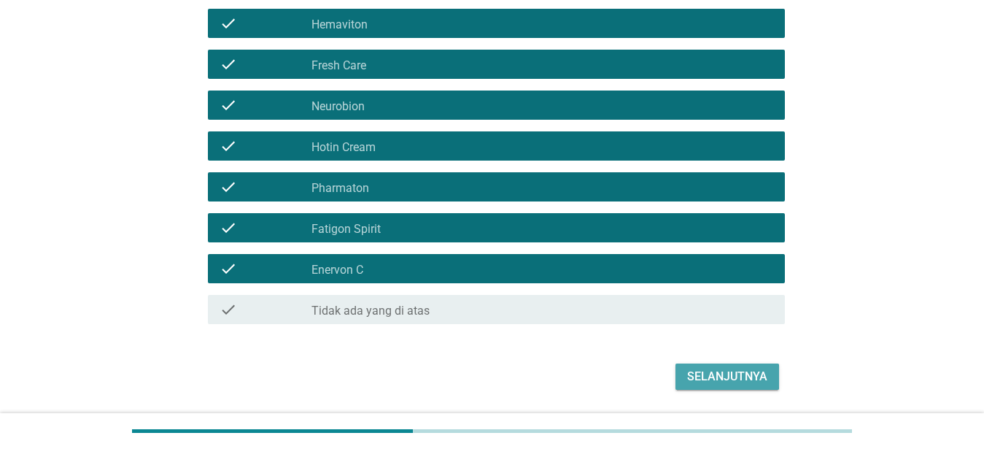
click at [723, 371] on div "Selanjutnya" at bounding box center [727, 377] width 80 height 18
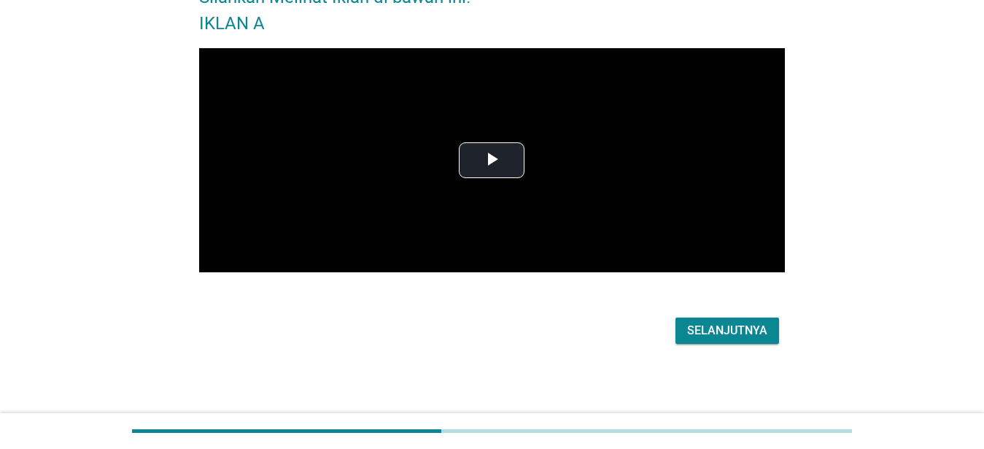
scroll to position [0, 0]
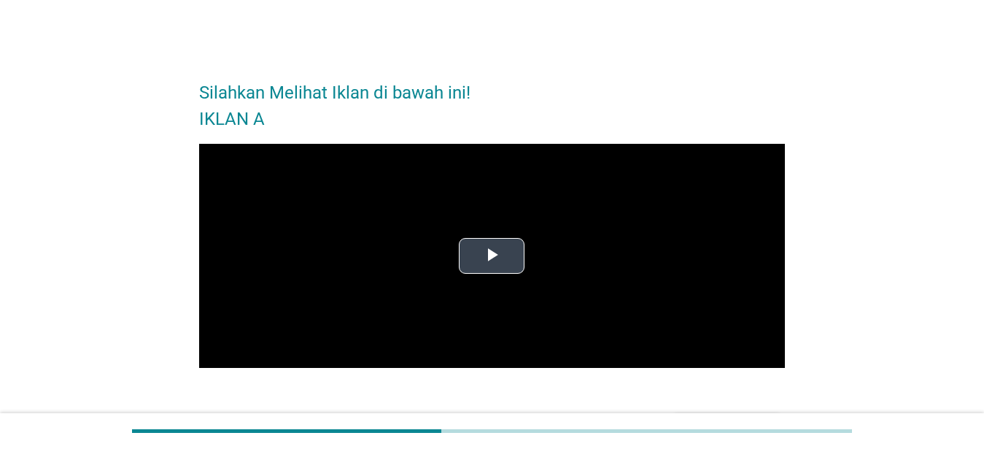
click at [492, 255] on span "Video Player" at bounding box center [492, 255] width 0 height 0
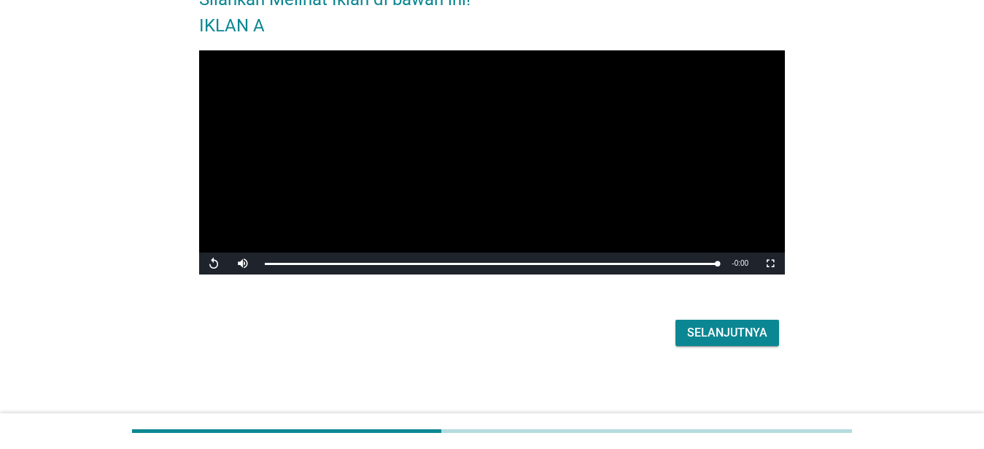
scroll to position [96, 0]
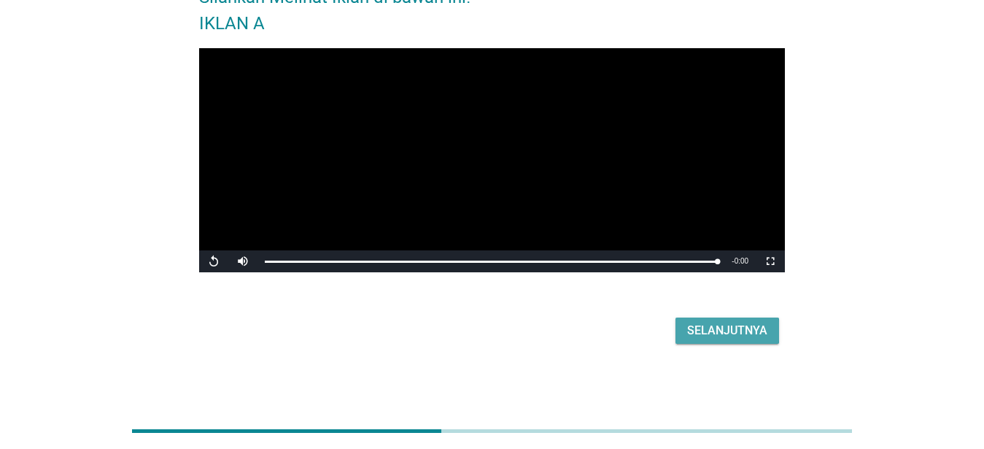
click at [705, 337] on div "Selanjutnya" at bounding box center [727, 331] width 80 height 18
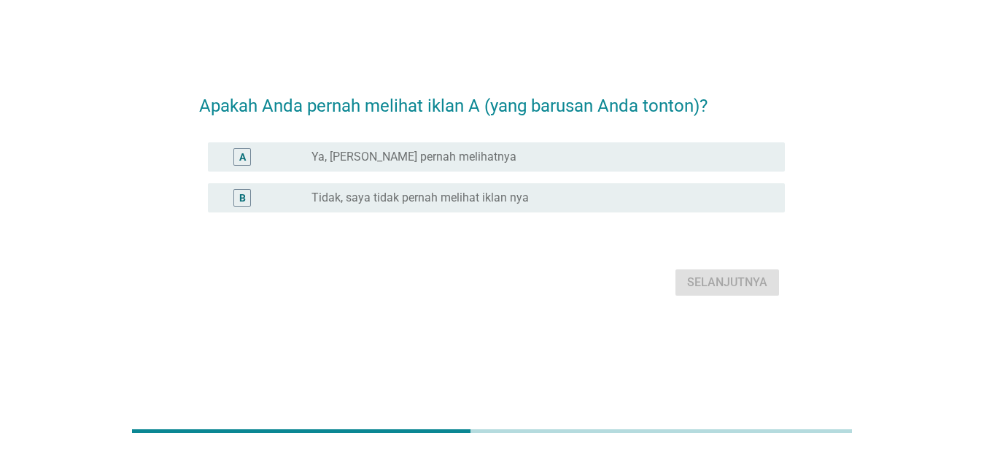
scroll to position [0, 0]
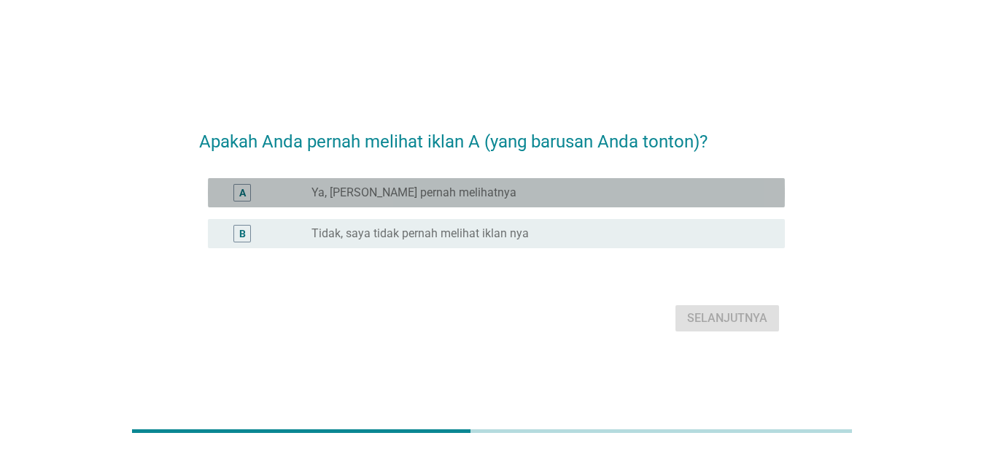
click at [239, 187] on div "A" at bounding box center [242, 193] width 18 height 18
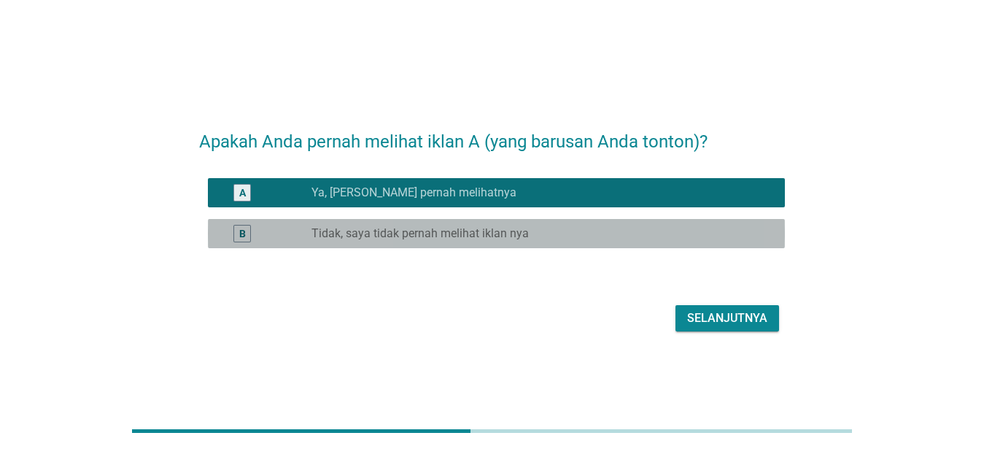
click at [246, 231] on div "B" at bounding box center [242, 234] width 18 height 18
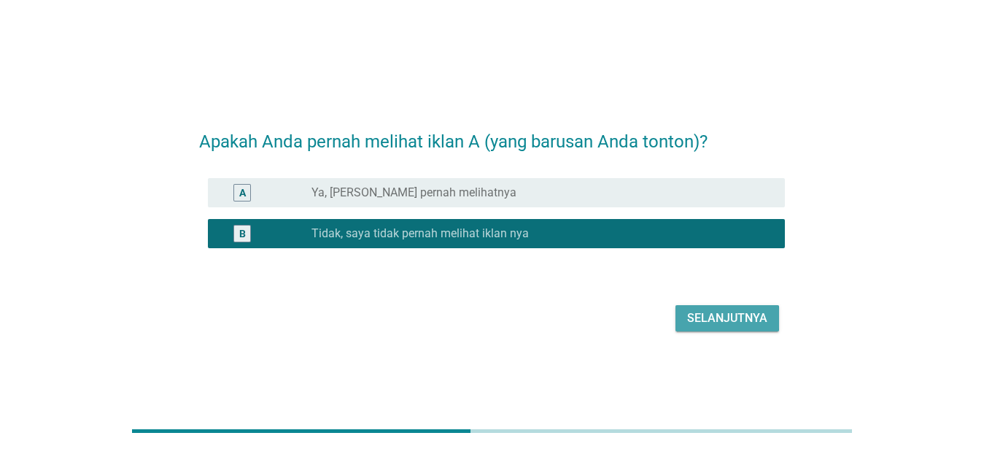
click at [696, 318] on div "Selanjutnya" at bounding box center [727, 318] width 80 height 18
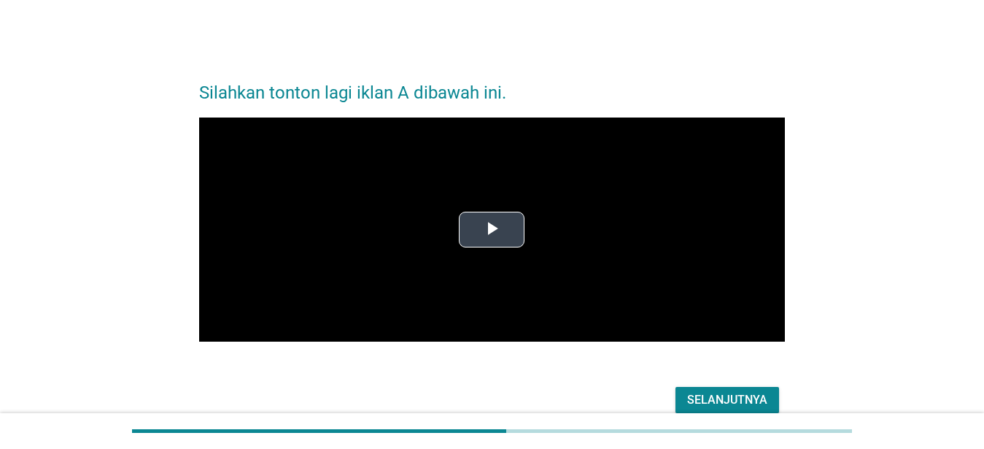
click at [492, 229] on span "Video Player" at bounding box center [492, 229] width 0 height 0
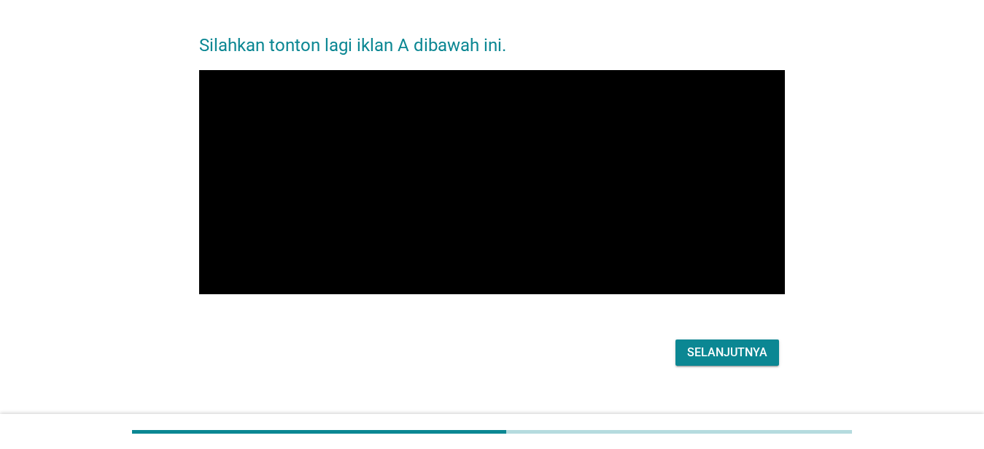
scroll to position [69, 0]
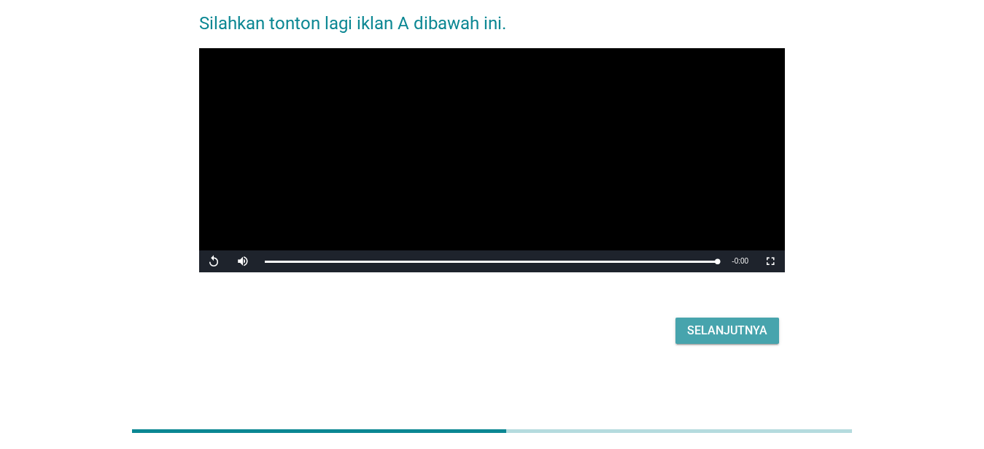
click at [699, 331] on div "Selanjutnya" at bounding box center [727, 331] width 80 height 18
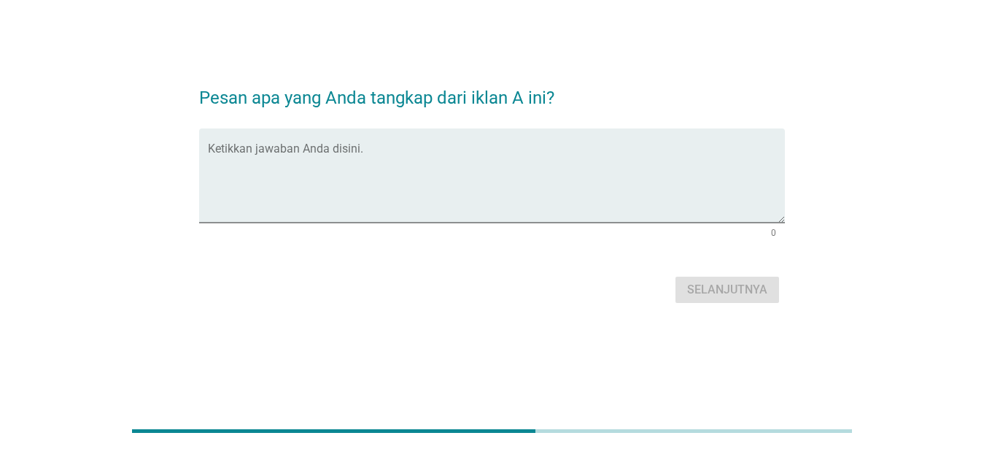
scroll to position [0, 0]
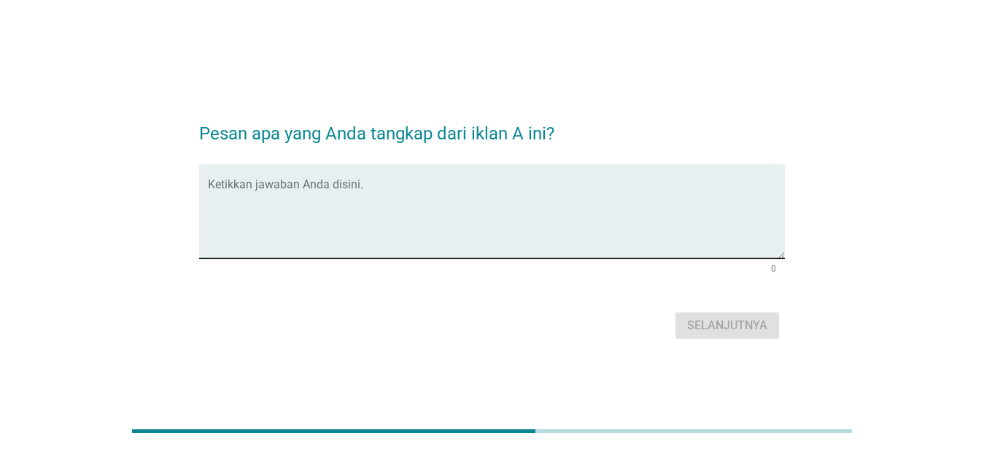
click at [372, 184] on textarea "Ketikkan jawaban Anda disini." at bounding box center [496, 220] width 577 height 77
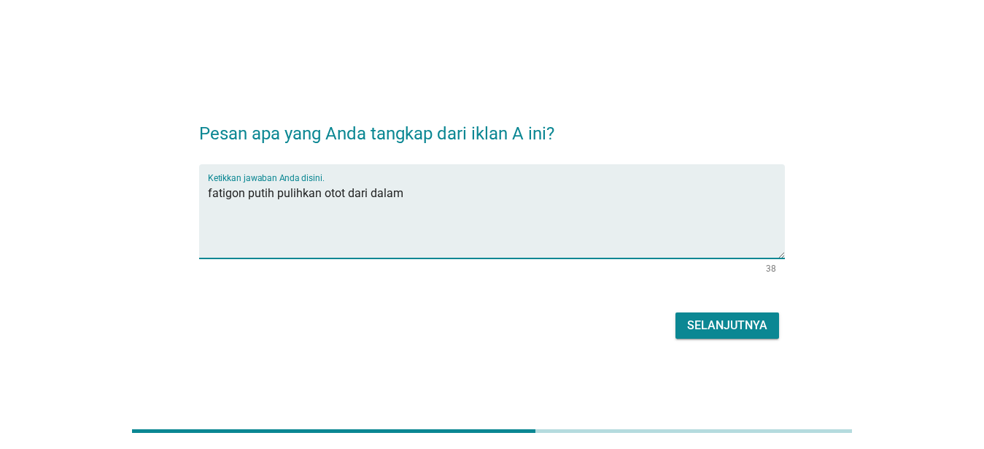
type textarea "fatigon putih pulihkan otot dari dalam"
click at [716, 323] on div "Selanjutnya" at bounding box center [727, 326] width 80 height 18
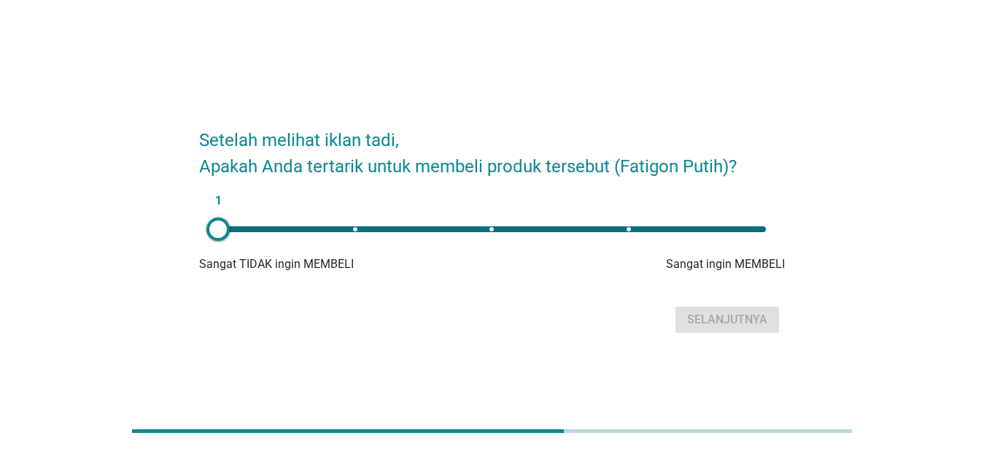
click at [631, 232] on div "1" at bounding box center [491, 228] width 571 height 29
type input "4"
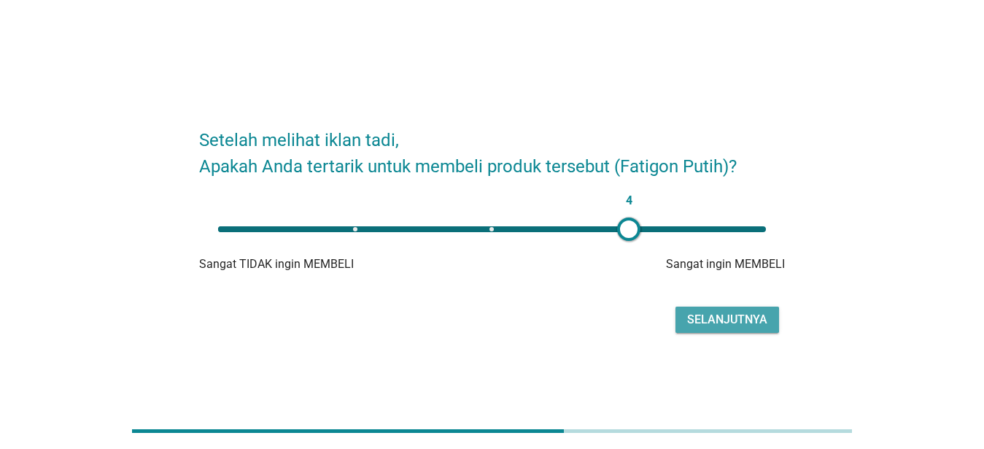
click at [721, 325] on div "Selanjutnya" at bounding box center [727, 320] width 80 height 18
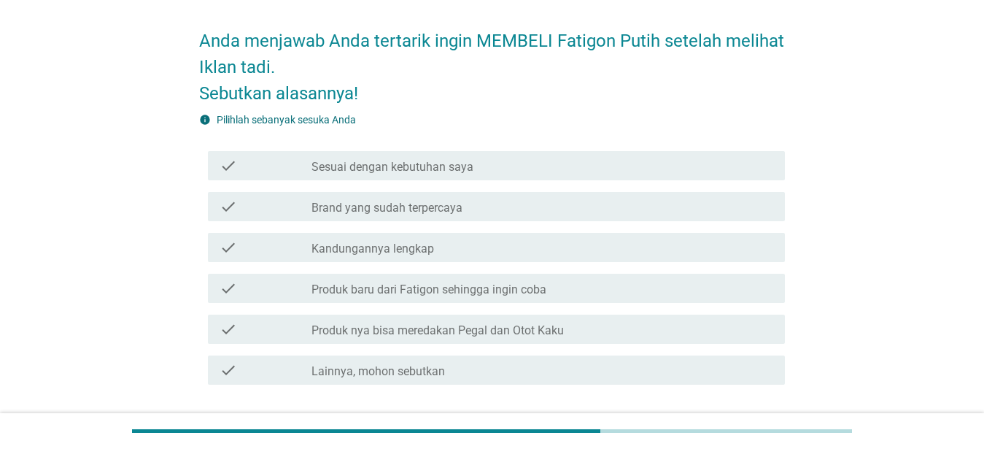
scroll to position [74, 0]
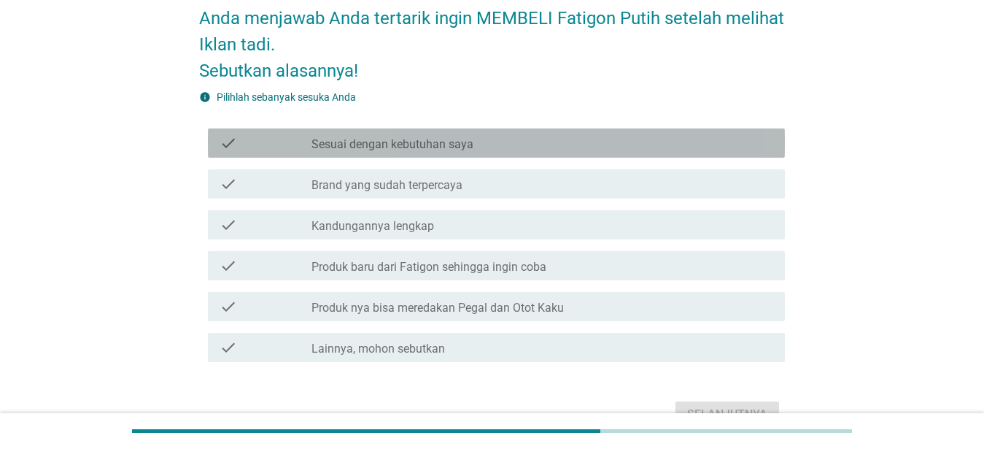
click at [230, 142] on icon "check" at bounding box center [229, 143] width 18 height 18
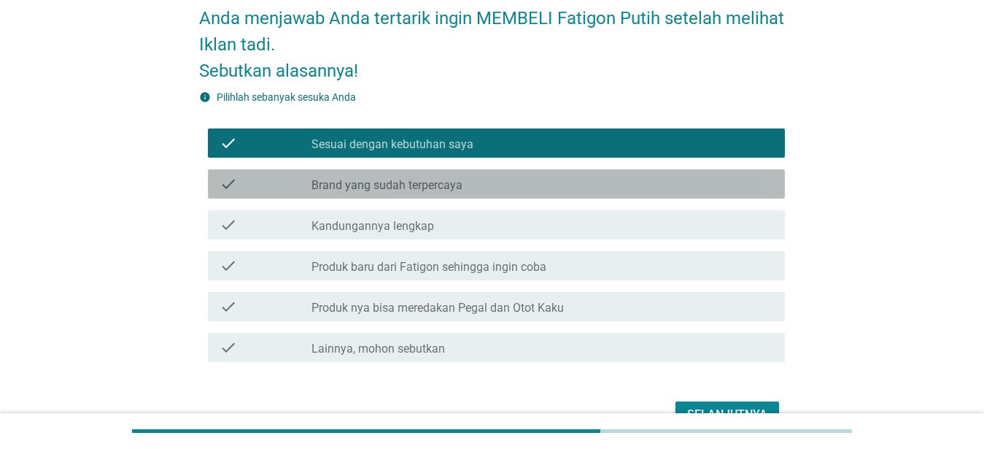
click at [230, 184] on icon "check" at bounding box center [229, 184] width 18 height 18
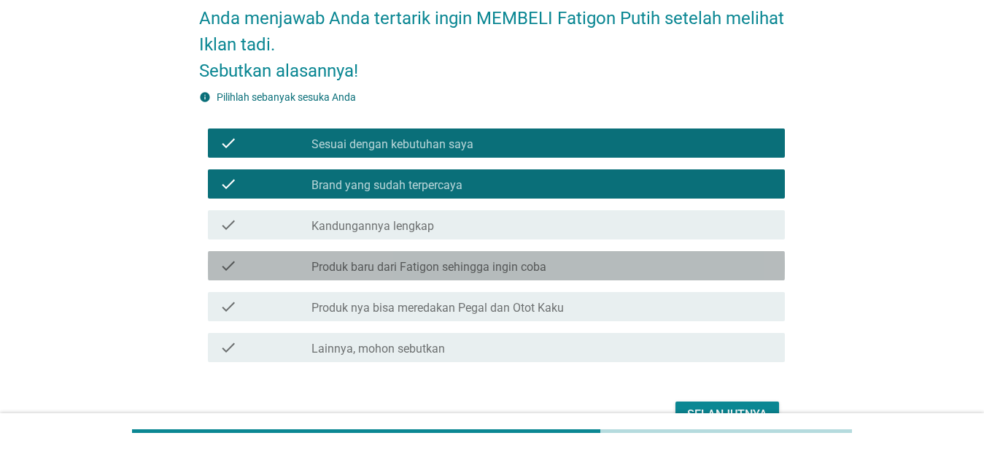
click at [226, 270] on icon "check" at bounding box center [229, 266] width 18 height 18
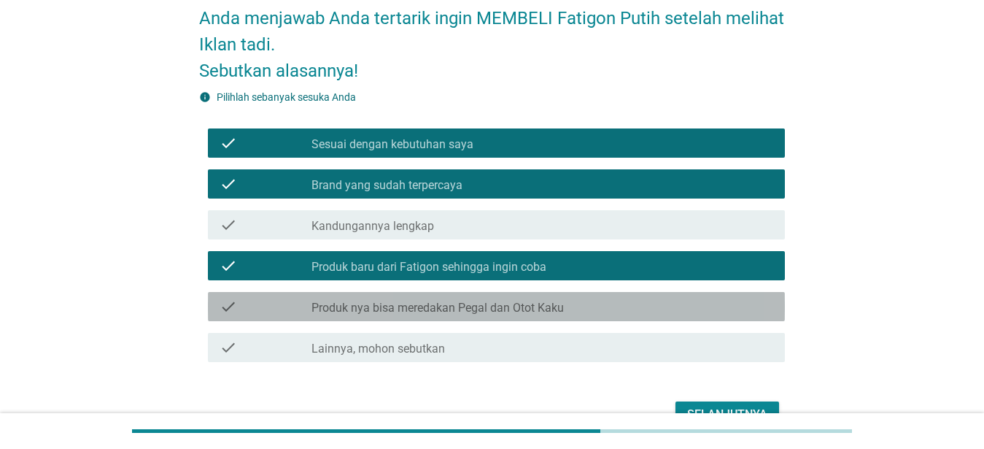
click at [229, 302] on icon "check" at bounding box center [229, 307] width 18 height 18
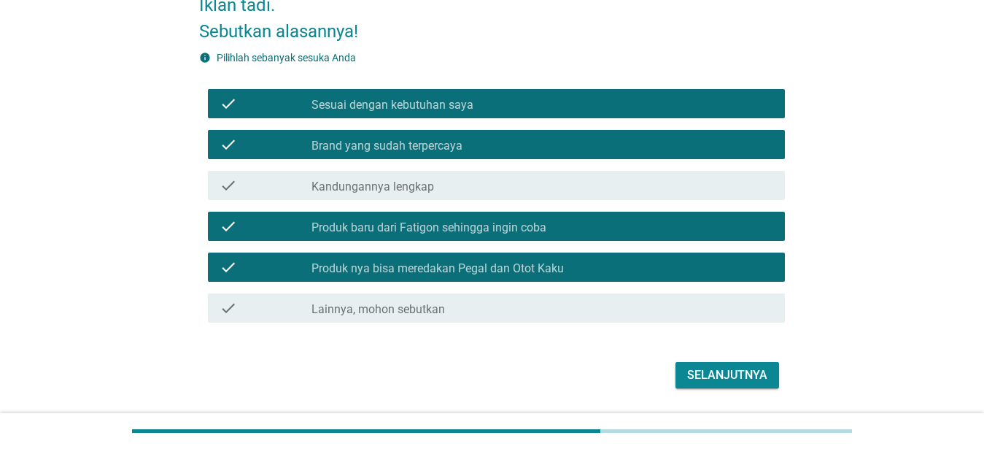
scroll to position [149, 0]
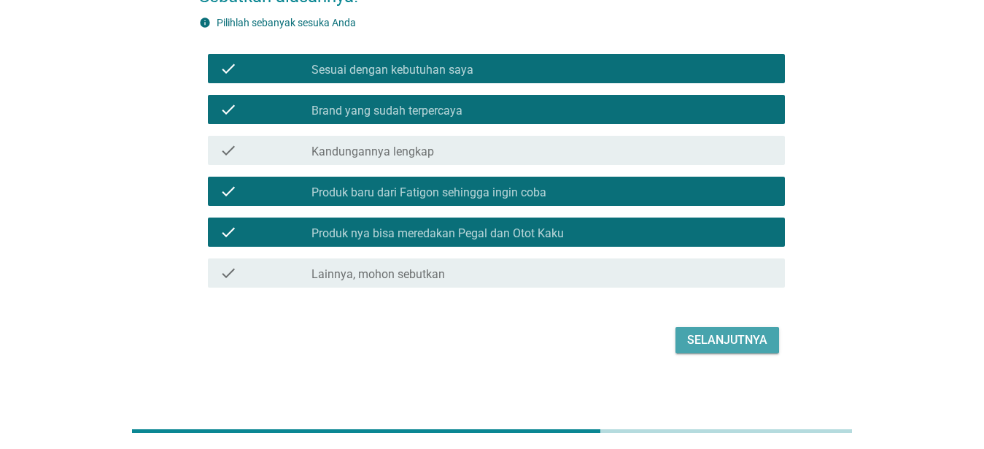
click at [717, 343] on div "Selanjutnya" at bounding box center [727, 340] width 80 height 18
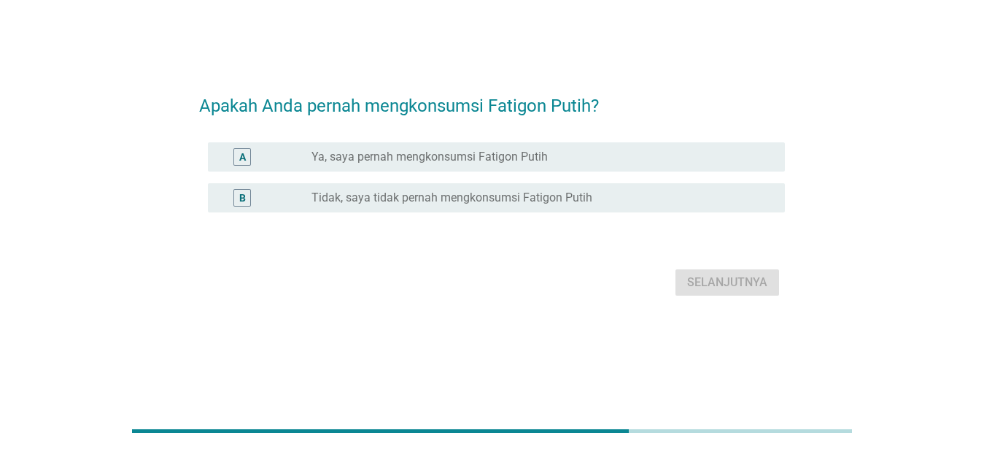
scroll to position [0, 0]
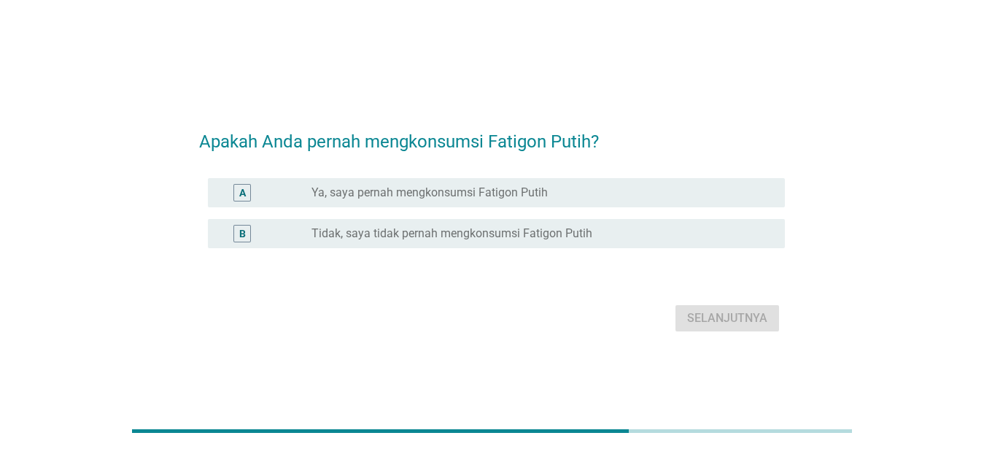
click at [242, 233] on div "B" at bounding box center [242, 232] width 7 height 15
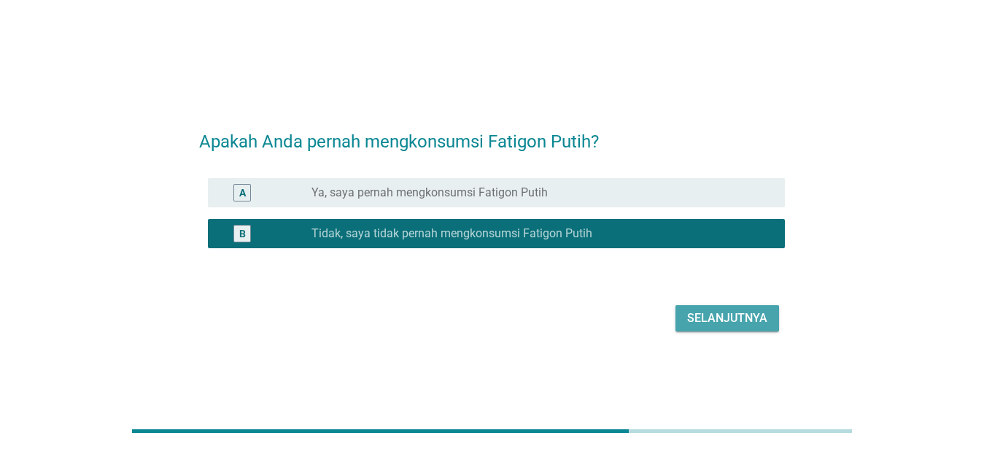
click at [706, 310] on div "Selanjutnya" at bounding box center [727, 318] width 80 height 18
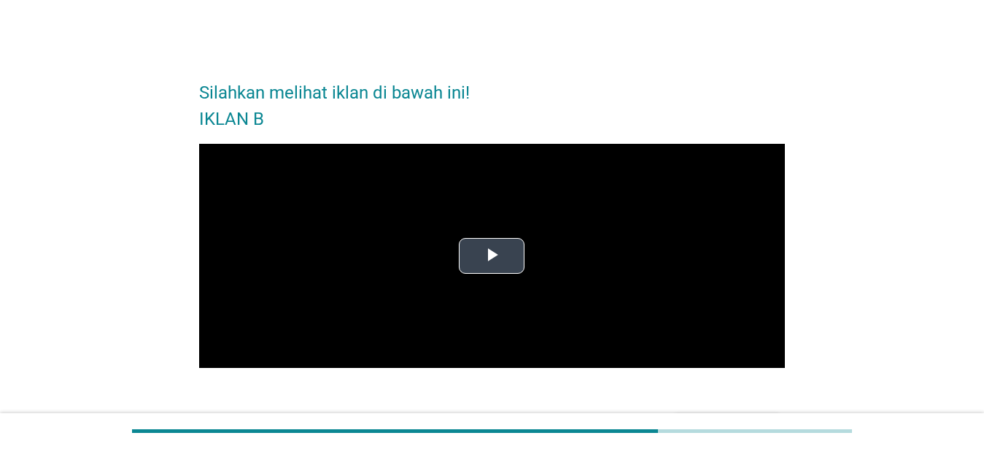
click at [492, 255] on span "Video Player" at bounding box center [492, 255] width 0 height 0
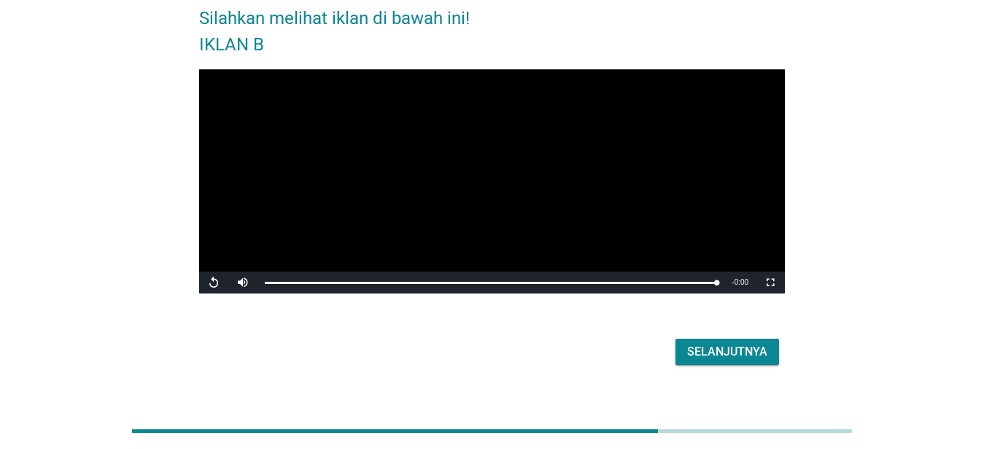
click at [715, 357] on div "Selanjutnya" at bounding box center [727, 352] width 80 height 18
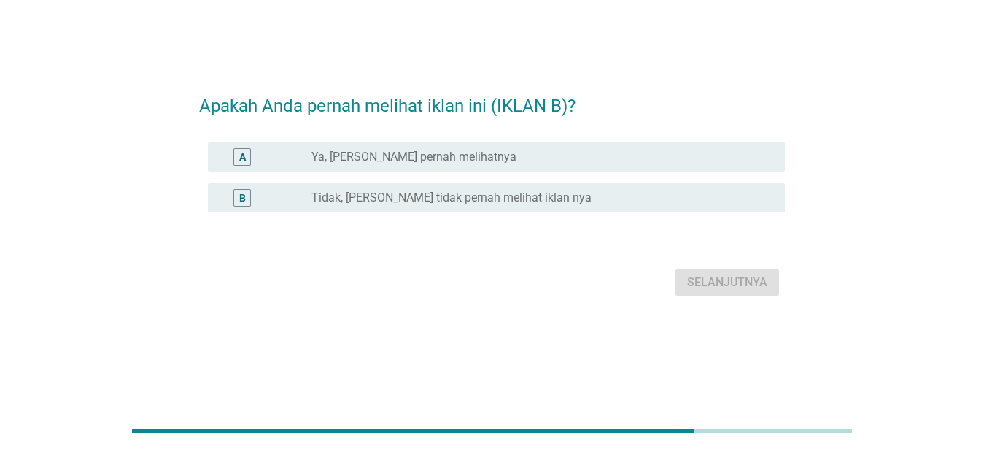
scroll to position [0, 0]
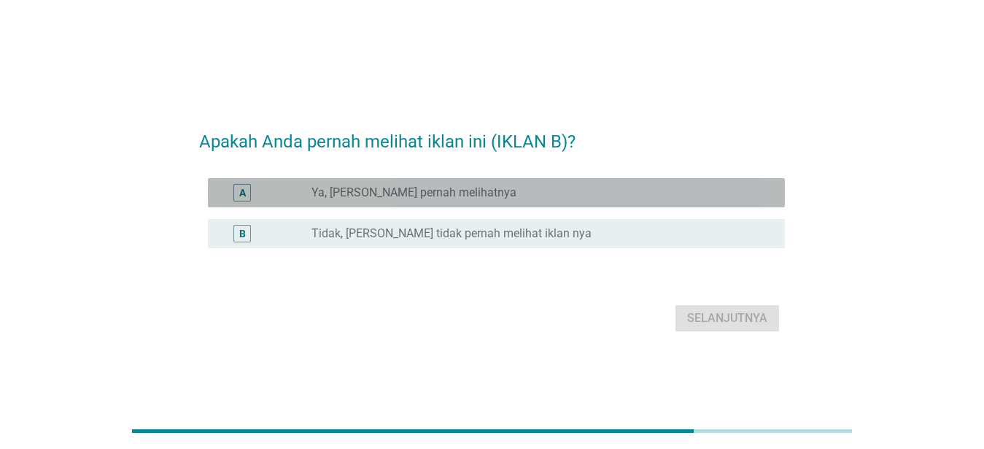
click at [239, 187] on div "A" at bounding box center [242, 193] width 18 height 18
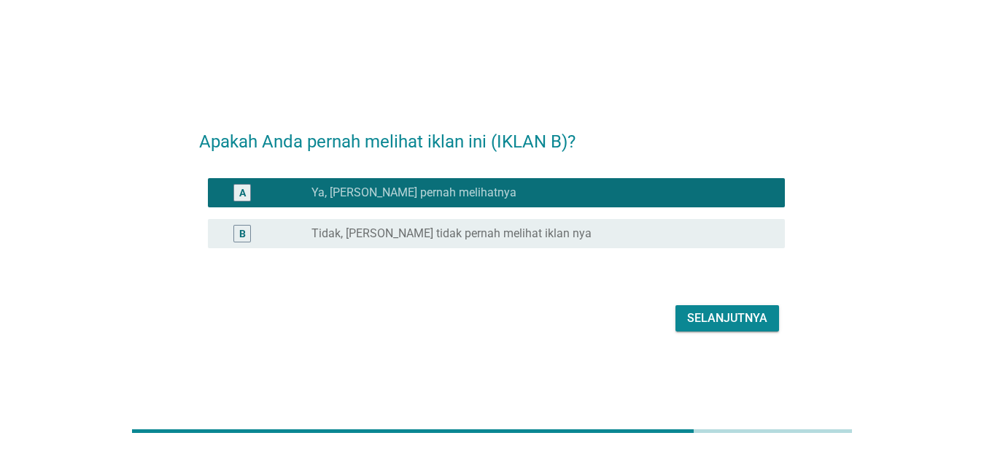
click at [702, 315] on div "Selanjutnya" at bounding box center [727, 318] width 80 height 18
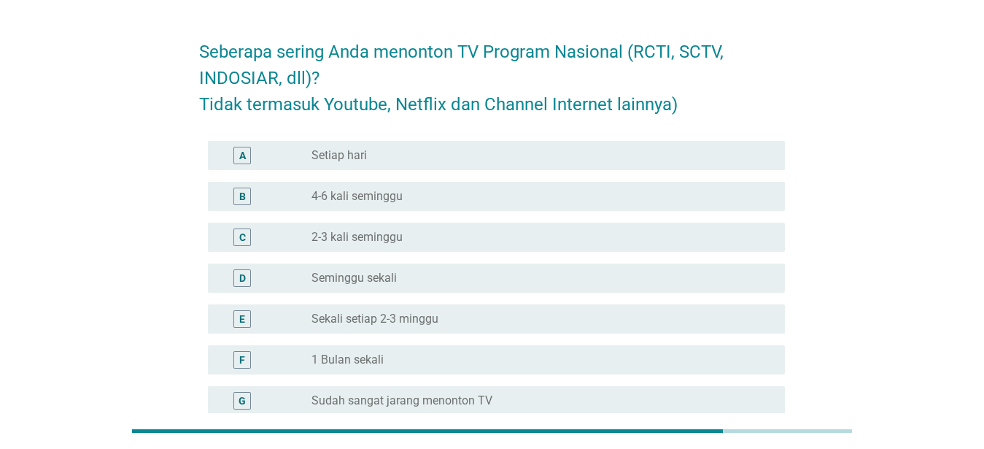
scroll to position [74, 0]
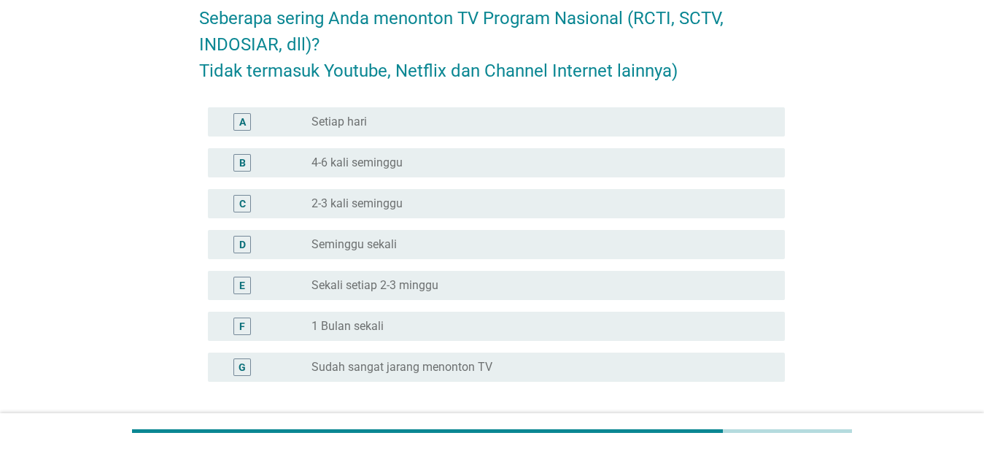
click at [235, 155] on div "B" at bounding box center [242, 163] width 18 height 18
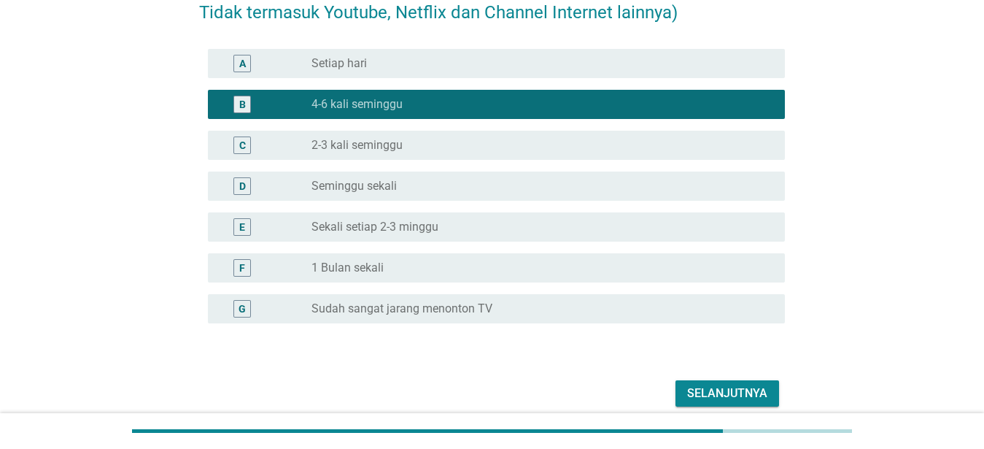
scroll to position [195, 0]
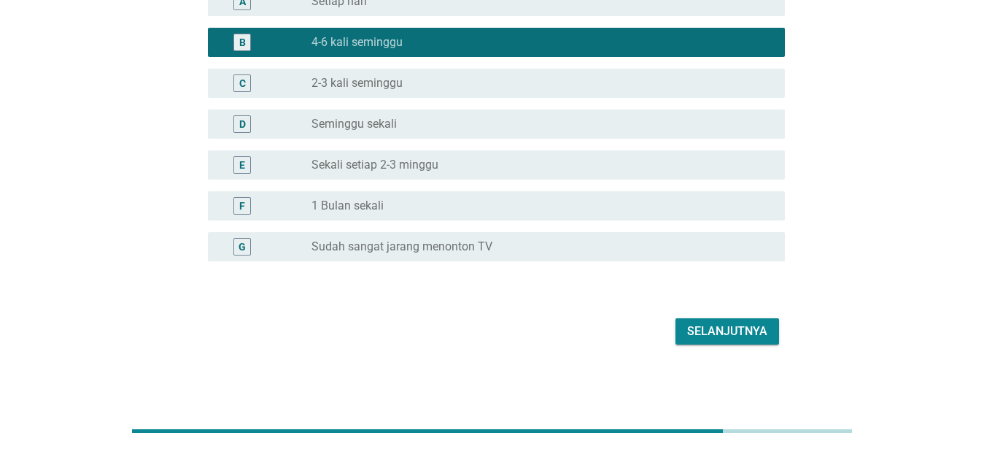
click at [708, 328] on div "Selanjutnya" at bounding box center [727, 331] width 80 height 18
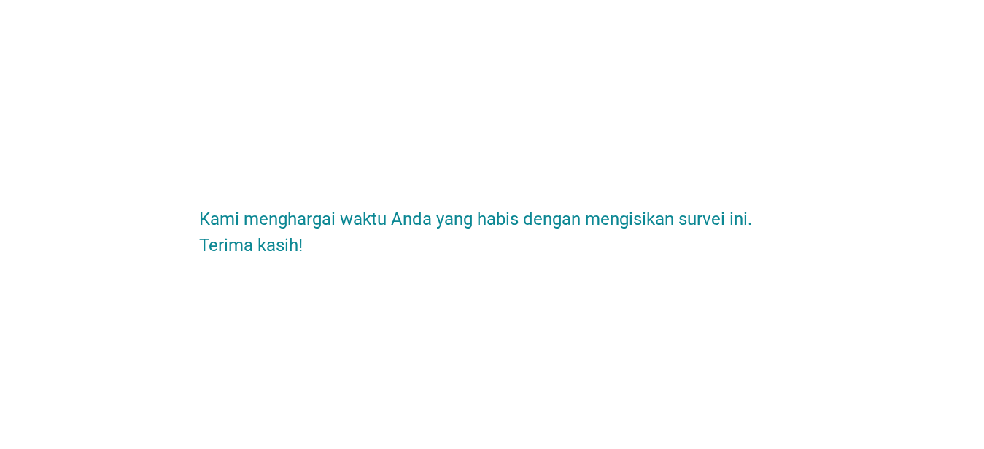
scroll to position [0, 0]
